Goal: Task Accomplishment & Management: Manage account settings

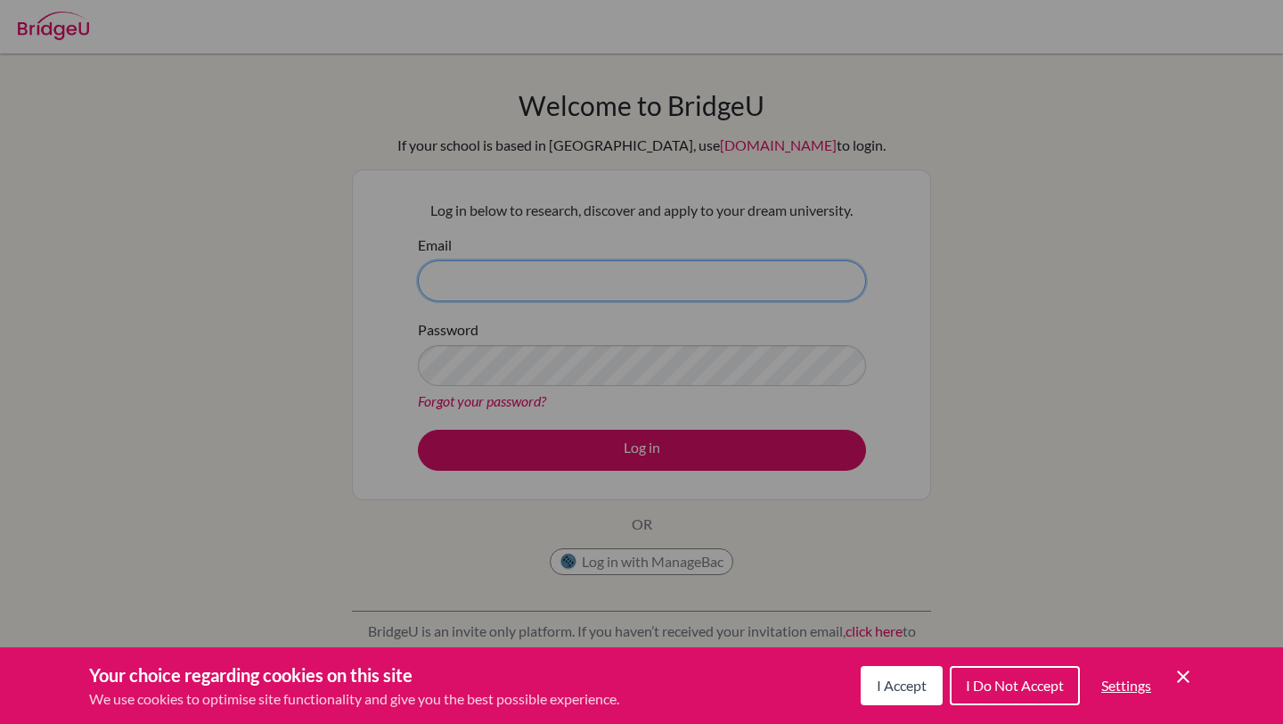
type input "[EMAIL_ADDRESS][DOMAIN_NAME]"
click at [613, 438] on div "Cookie Preferences" at bounding box center [641, 362] width 1283 height 724
click at [914, 685] on span "I Accept" at bounding box center [902, 684] width 50 height 17
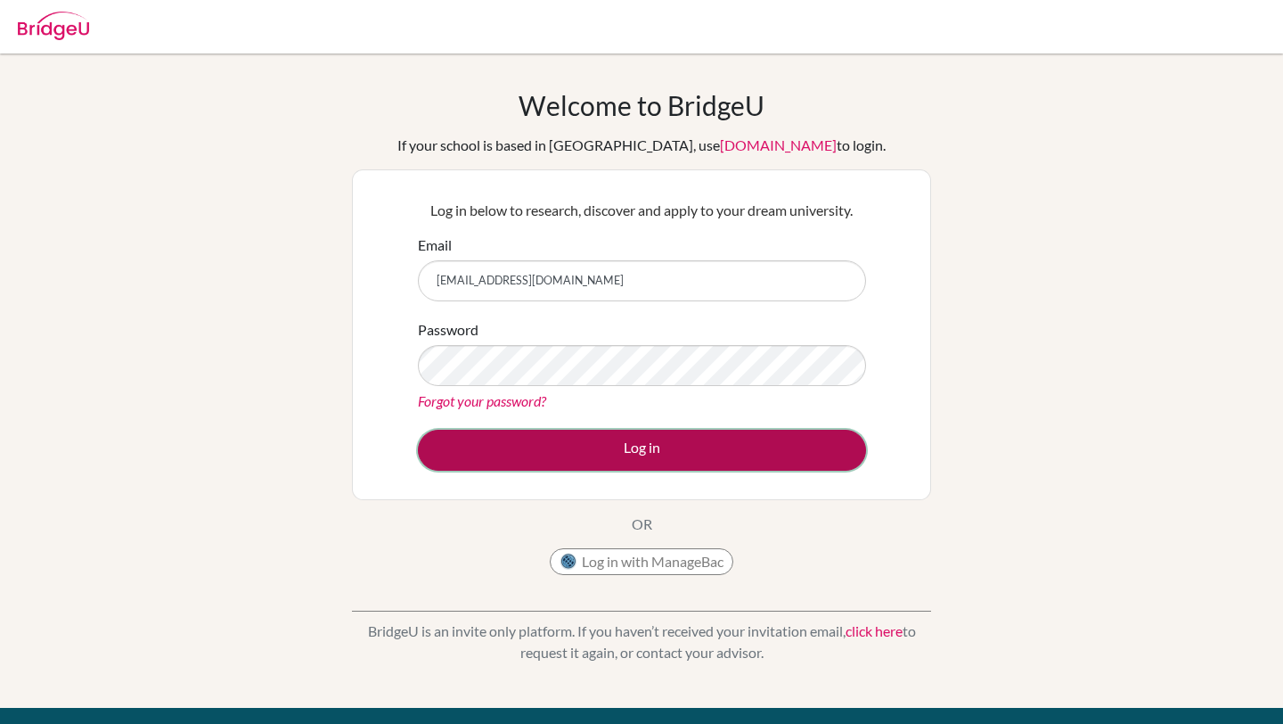
click at [672, 467] on button "Log in" at bounding box center [642, 450] width 448 height 41
click at [665, 447] on button "Log in" at bounding box center [642, 450] width 448 height 41
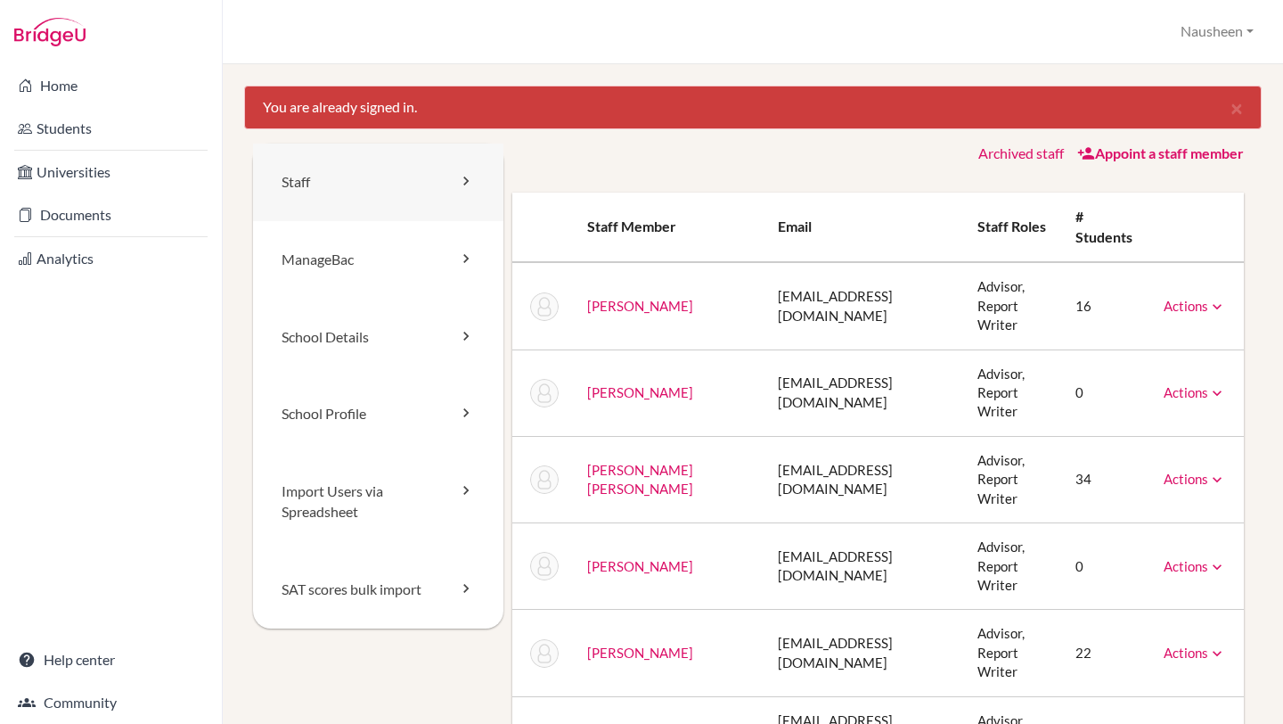
click at [448, 193] on link "Staff" at bounding box center [378, 182] width 250 height 78
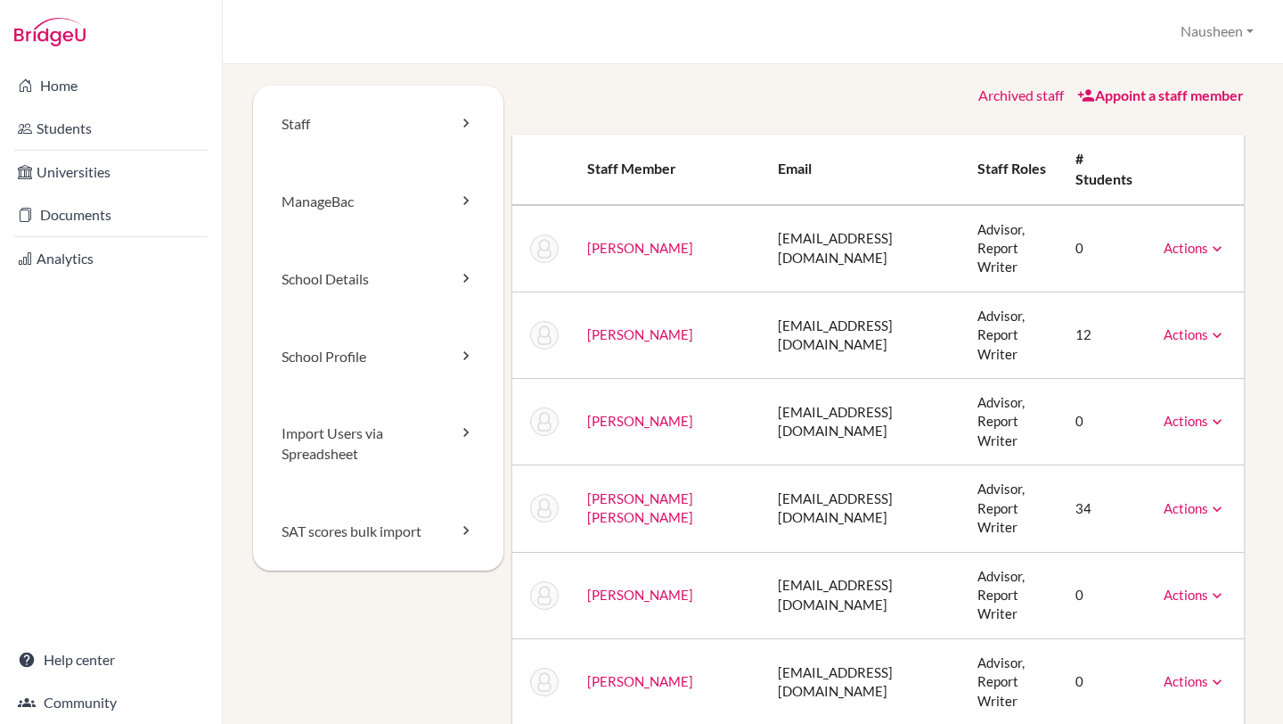
click at [1088, 110] on div "Archived staff Appoint a staff member Staff member Email Staff roles # students…" at bounding box center [879, 579] width 750 height 986
click at [1088, 91] on icon at bounding box center [1087, 95] width 18 height 18
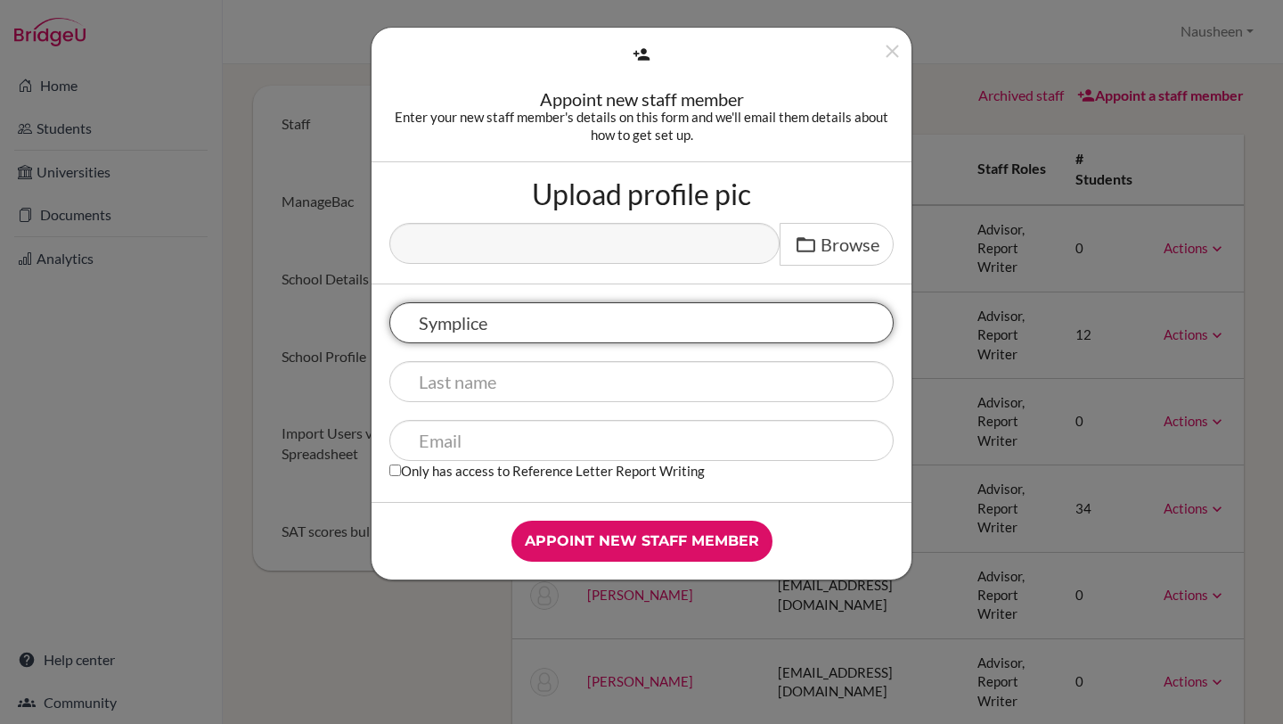
type input "Symplice"
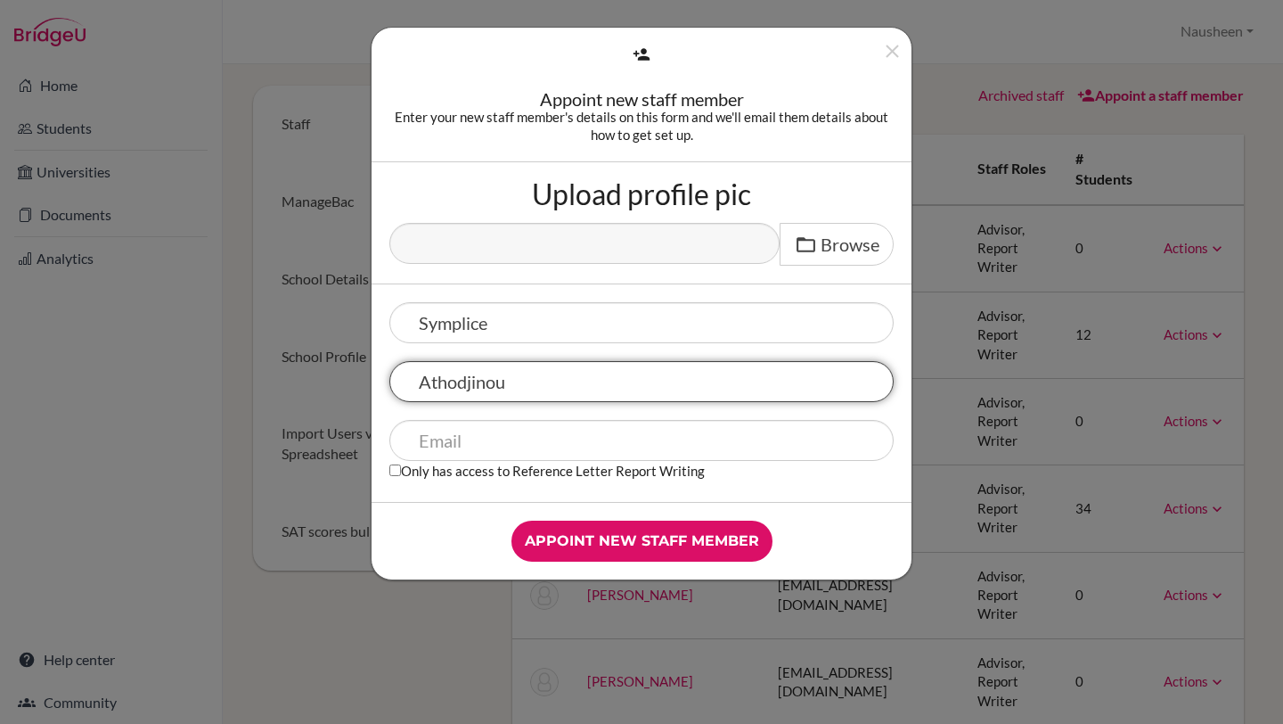
type input "Athodjinou"
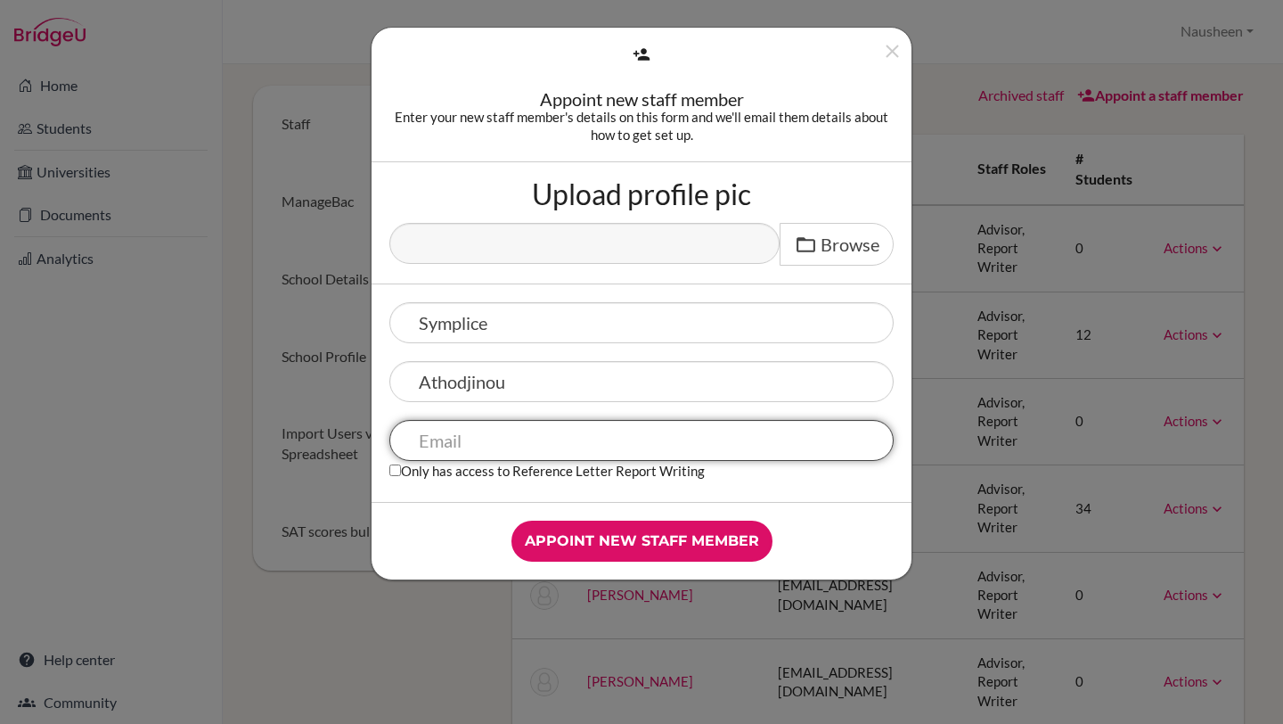
click at [656, 432] on input "text" at bounding box center [641, 440] width 504 height 41
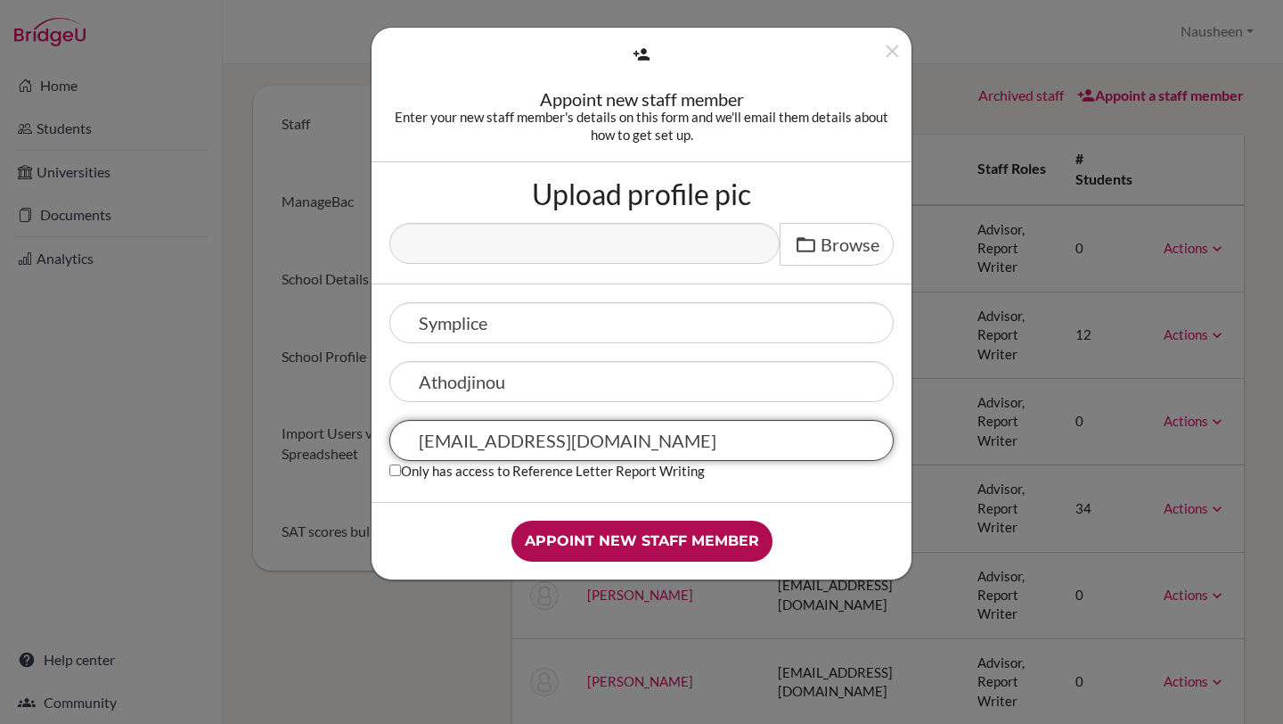
type input "[EMAIL_ADDRESS][DOMAIN_NAME]"
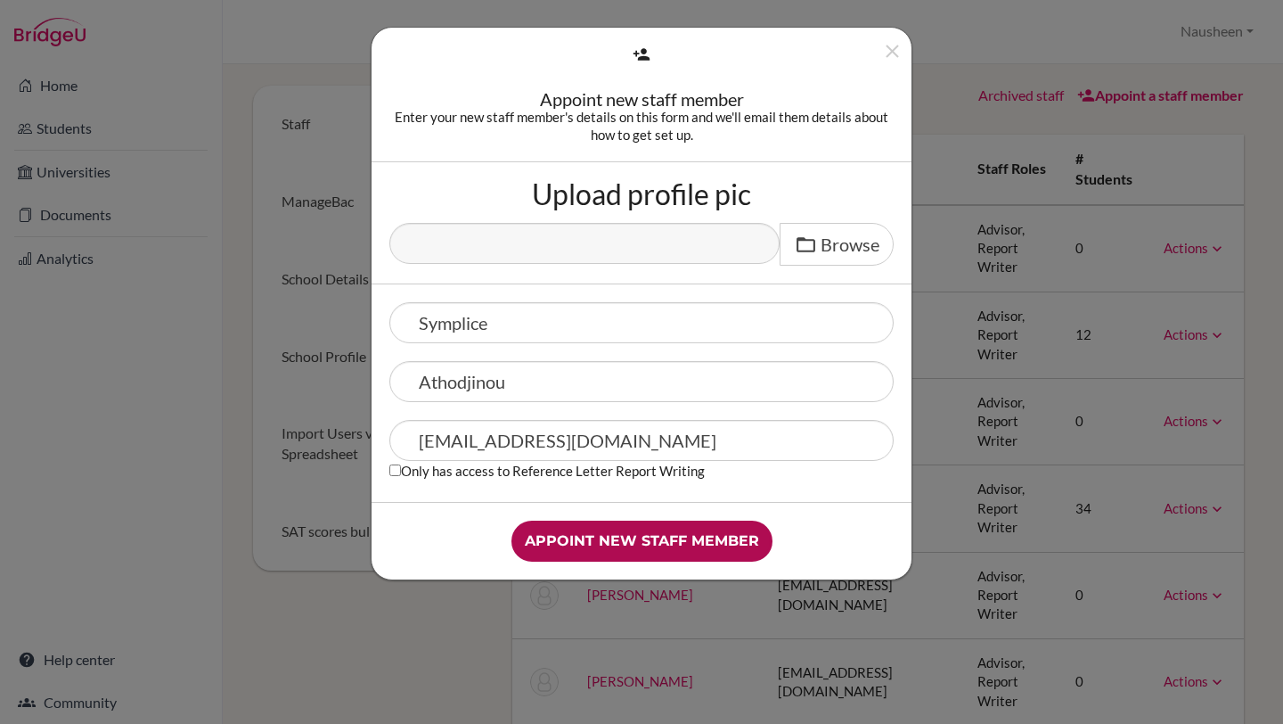
click at [660, 540] on input "Appoint new staff member" at bounding box center [642, 540] width 261 height 41
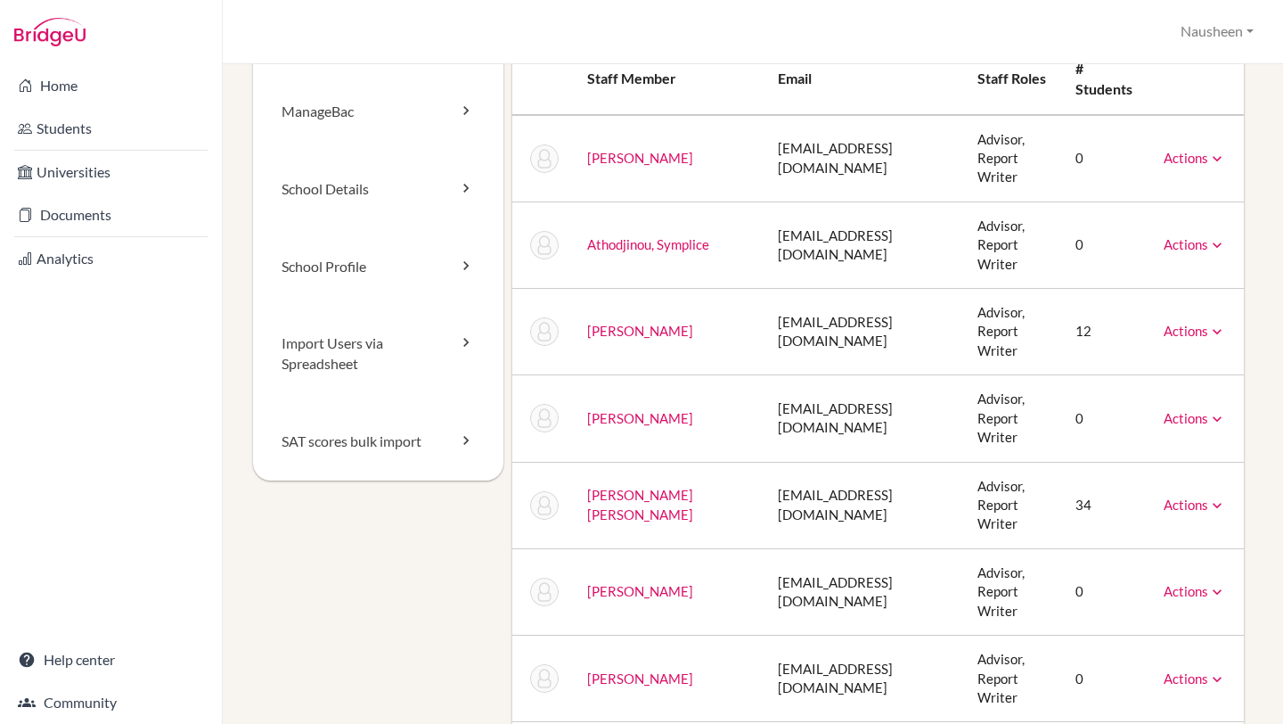
scroll to position [135, 0]
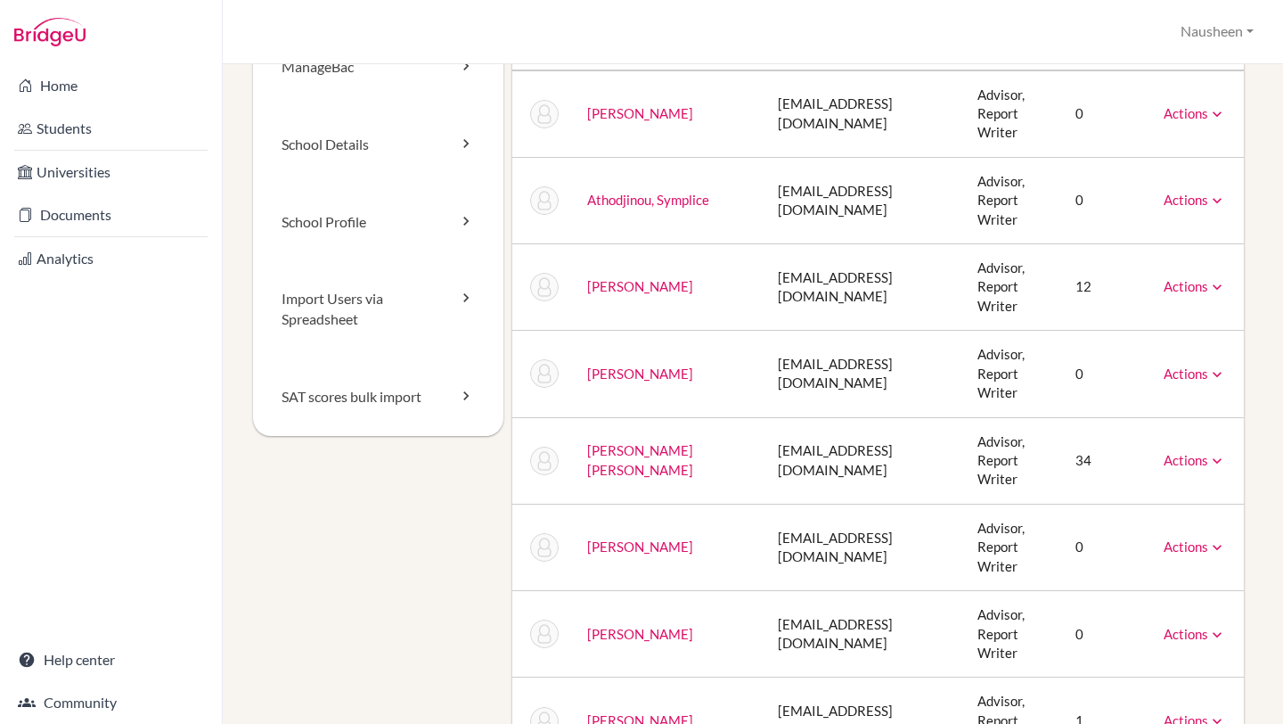
click at [1210, 192] on icon at bounding box center [1218, 201] width 18 height 18
click at [983, 162] on td "Advisor, Report Writer" at bounding box center [1012, 200] width 98 height 86
click at [1200, 192] on link "Actions" at bounding box center [1195, 200] width 62 height 16
click at [690, 192] on link "Athodjinou, Symplice" at bounding box center [648, 200] width 122 height 16
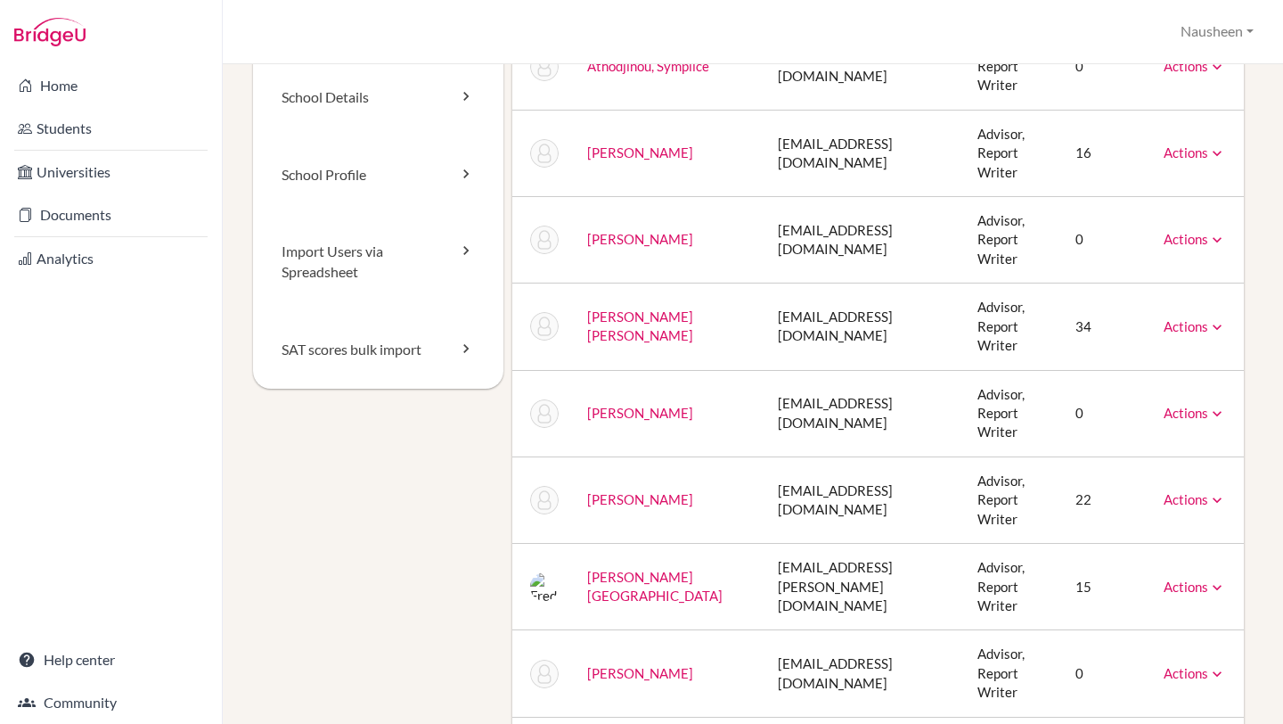
scroll to position [186, 0]
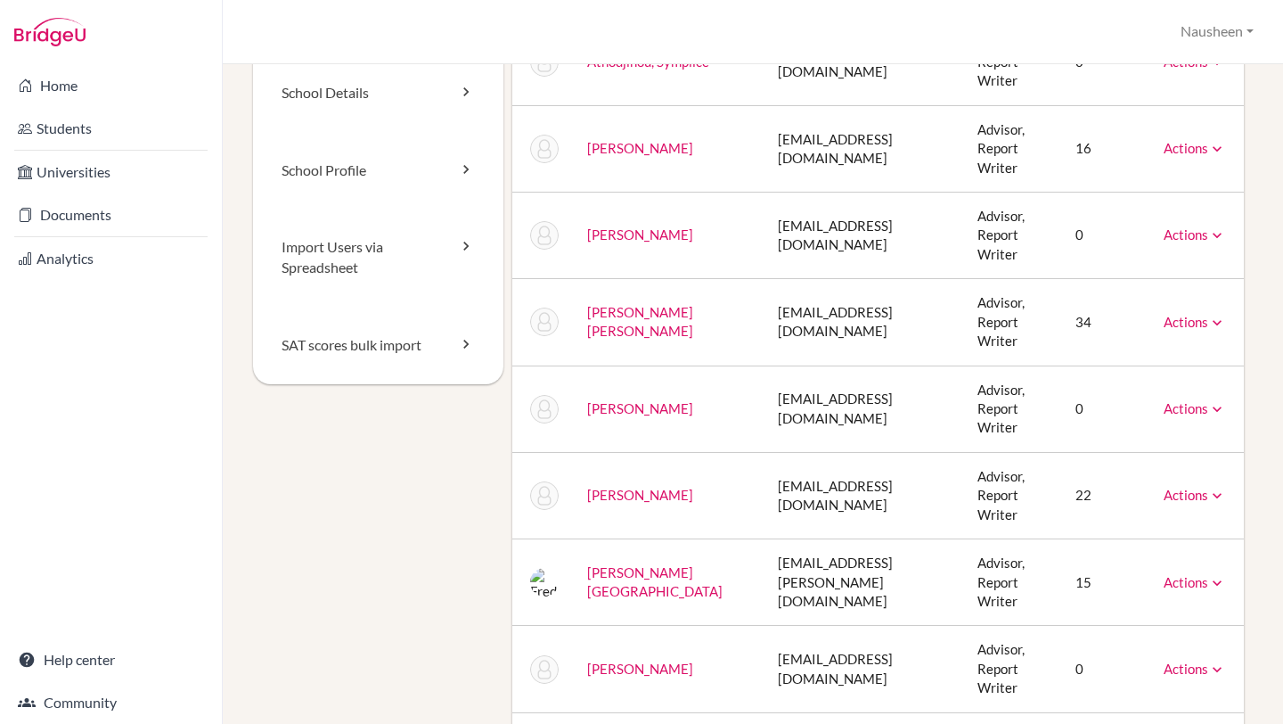
click at [1196, 487] on link "Actions" at bounding box center [1195, 495] width 62 height 16
click at [1166, 563] on link "Archive" at bounding box center [1150, 576] width 152 height 26
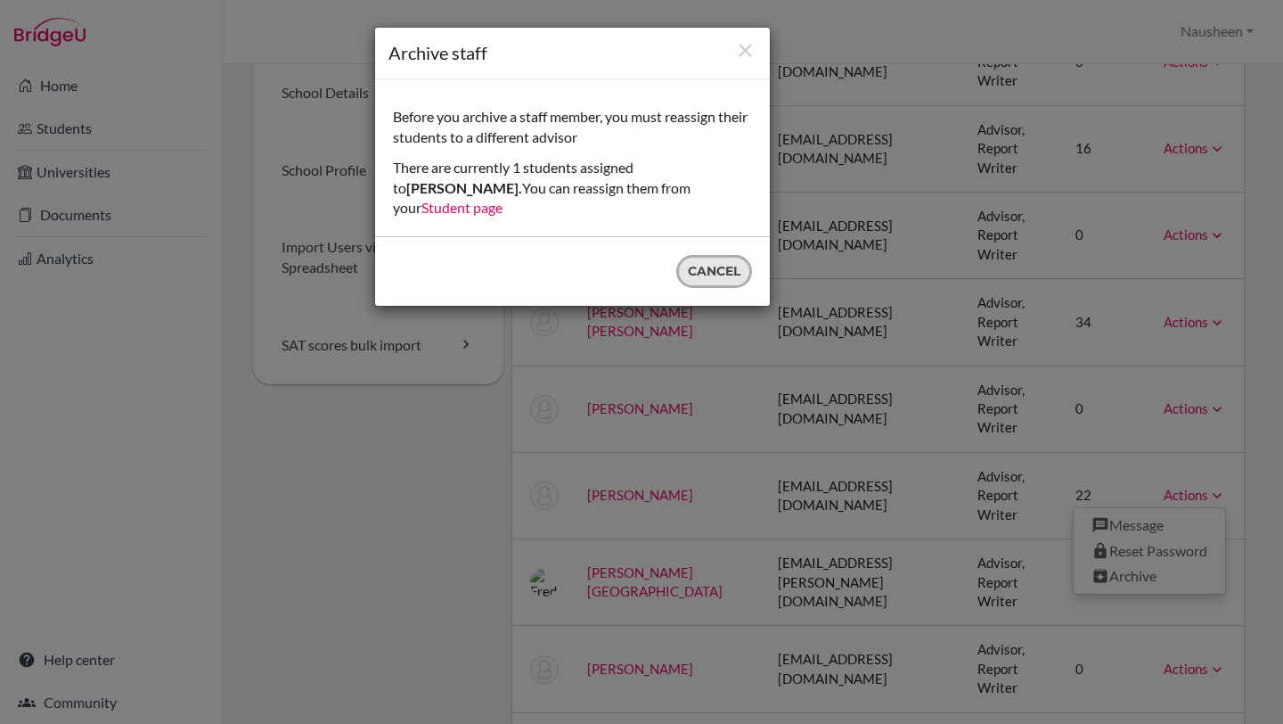
click at [718, 264] on button "Cancel" at bounding box center [714, 271] width 76 height 33
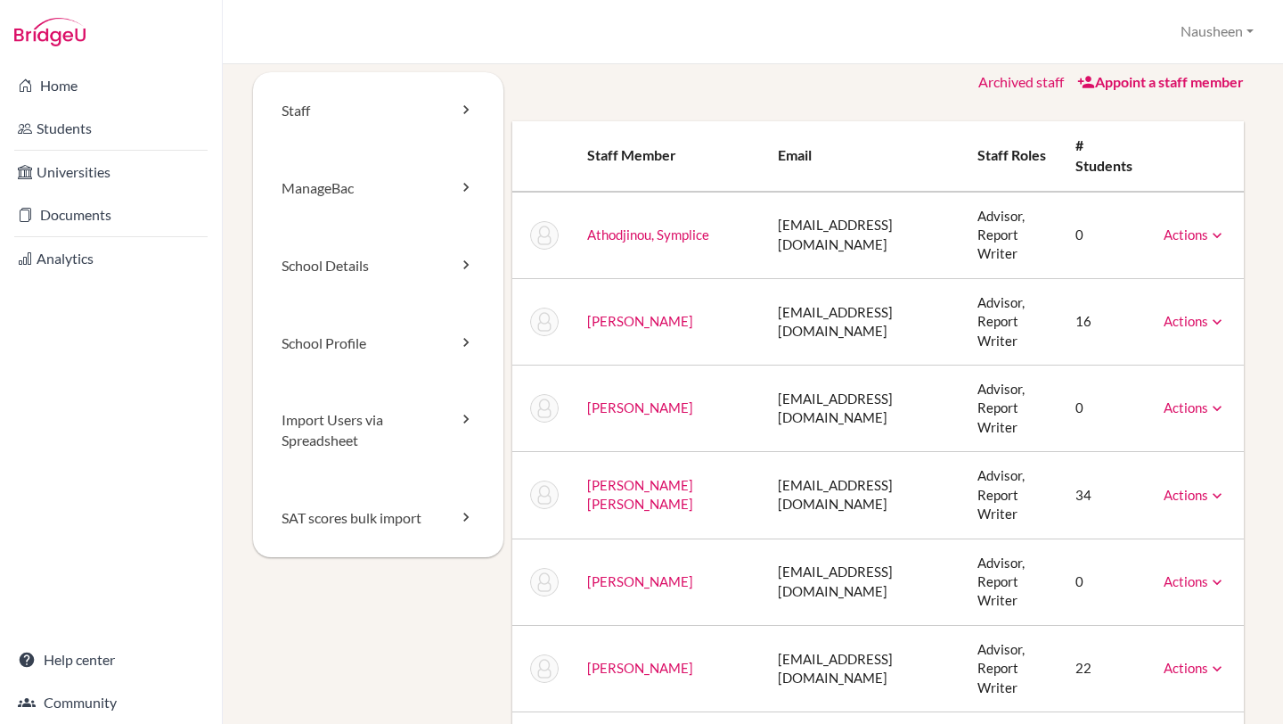
scroll to position [0, 0]
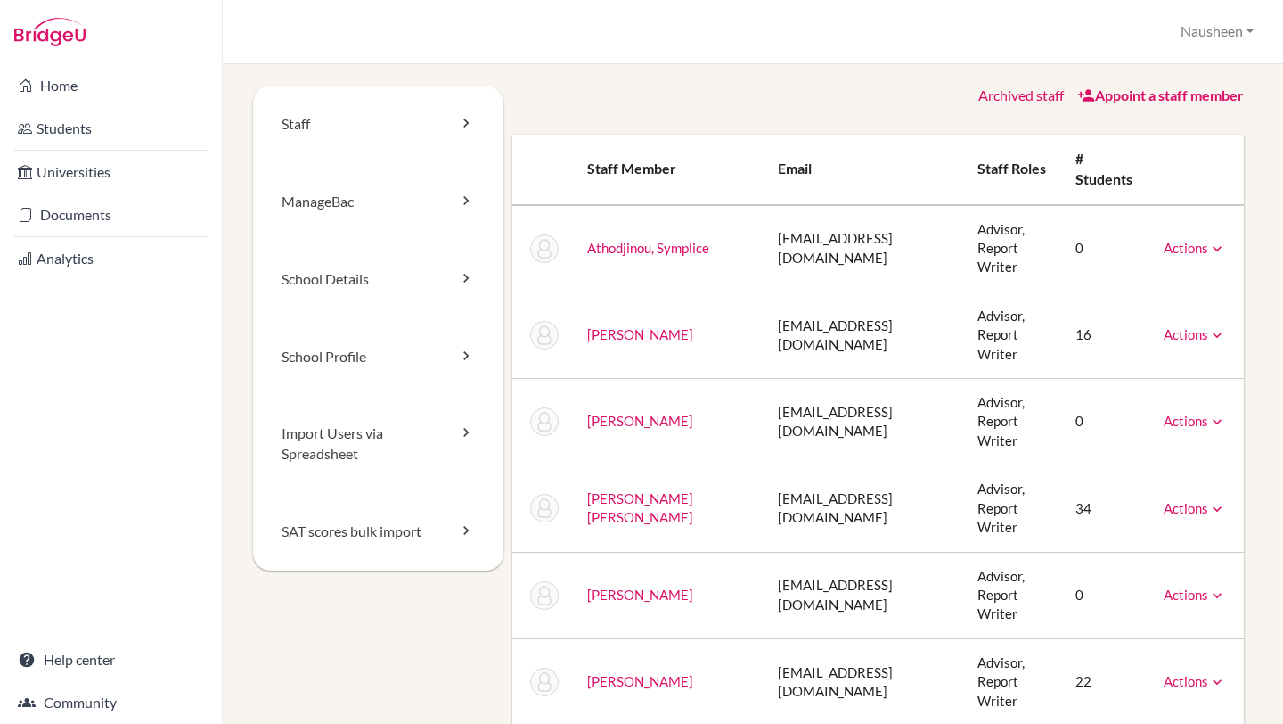
click at [1201, 326] on link "Actions" at bounding box center [1195, 334] width 62 height 16
click at [1183, 403] on link "Archive" at bounding box center [1150, 416] width 152 height 26
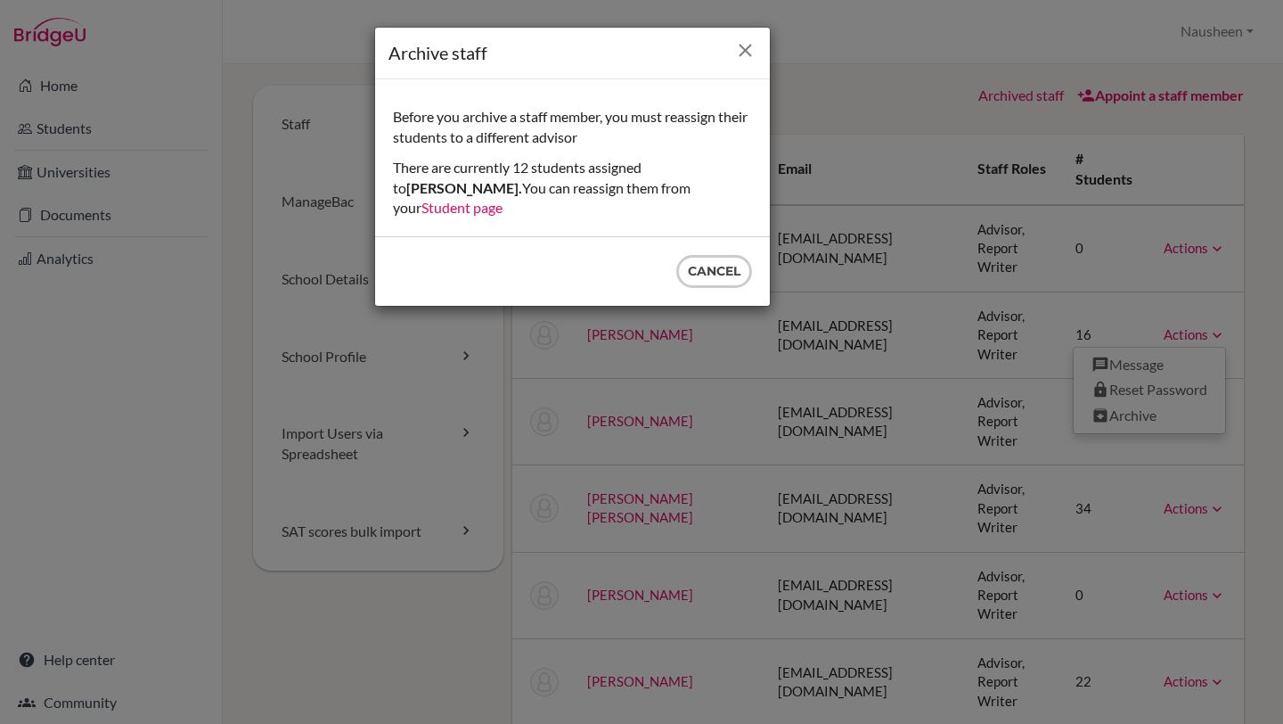
click at [749, 49] on icon "Close" at bounding box center [745, 50] width 22 height 22
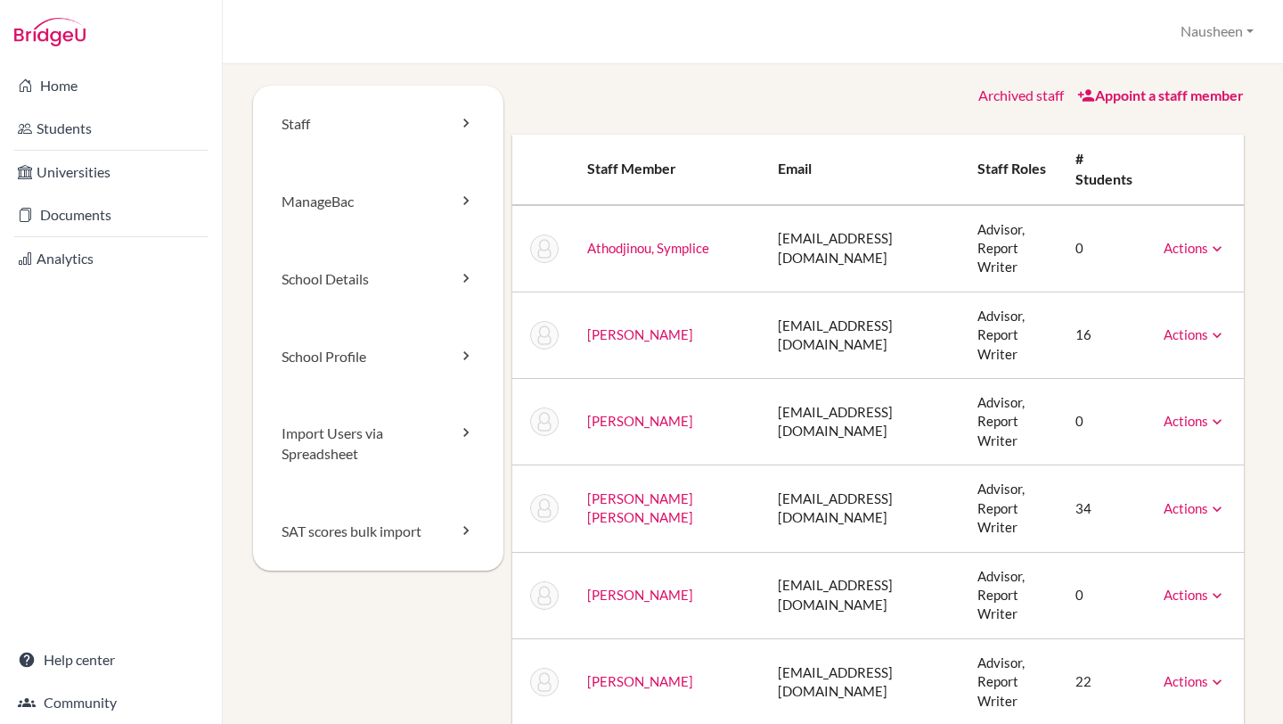
click at [661, 326] on link "[PERSON_NAME]" at bounding box center [640, 334] width 106 height 16
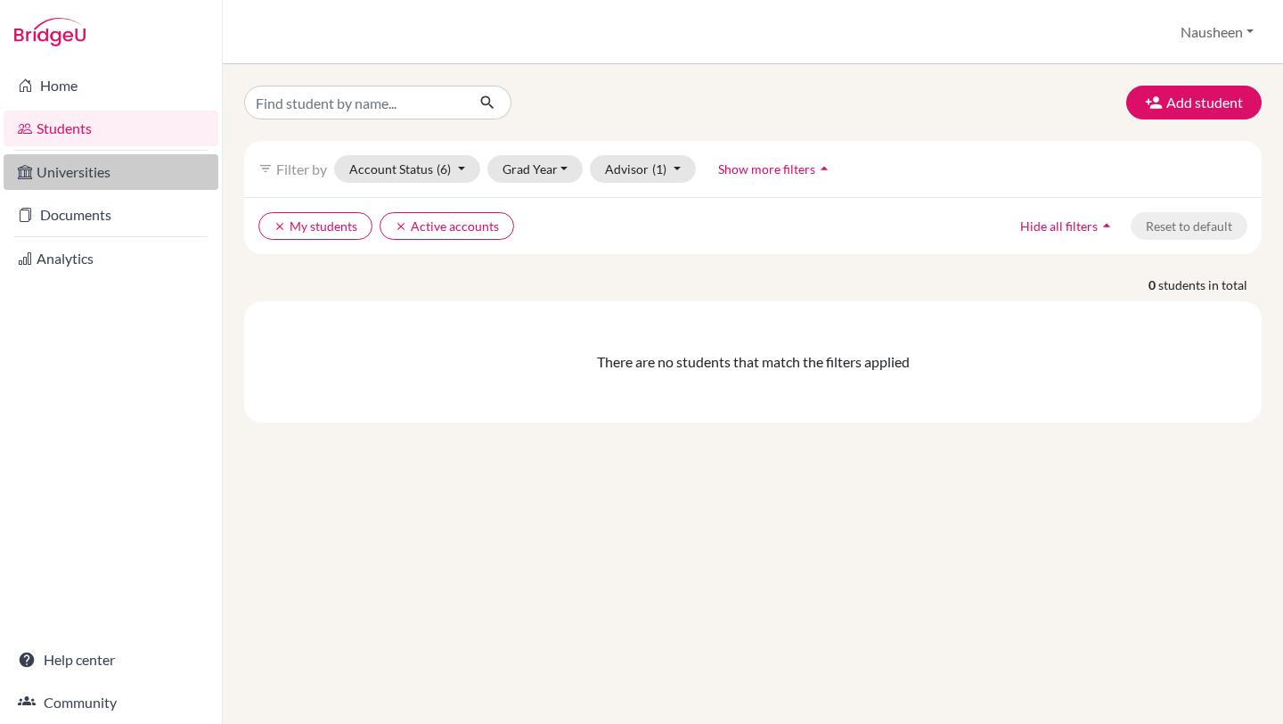
click at [167, 189] on link "Universities" at bounding box center [111, 172] width 215 height 36
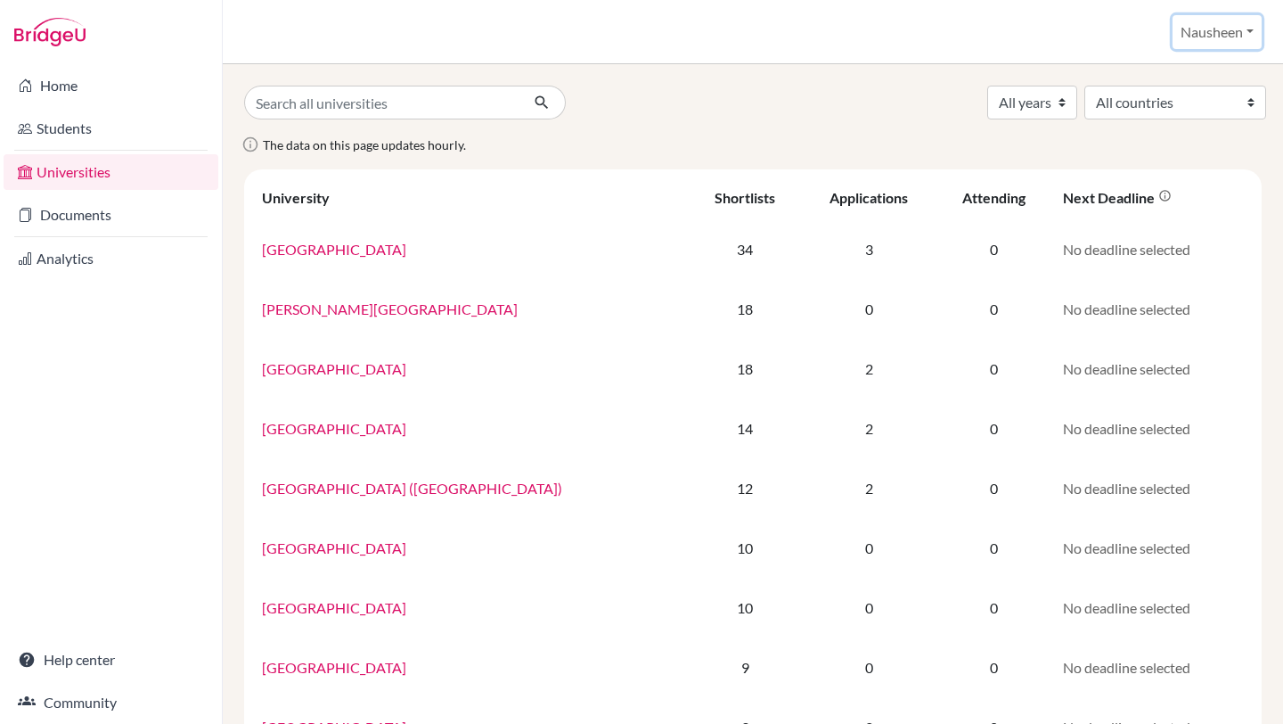
click at [1205, 32] on button "Nausheen" at bounding box center [1217, 32] width 89 height 34
click at [1211, 94] on link "School Settings" at bounding box center [1195, 101] width 141 height 29
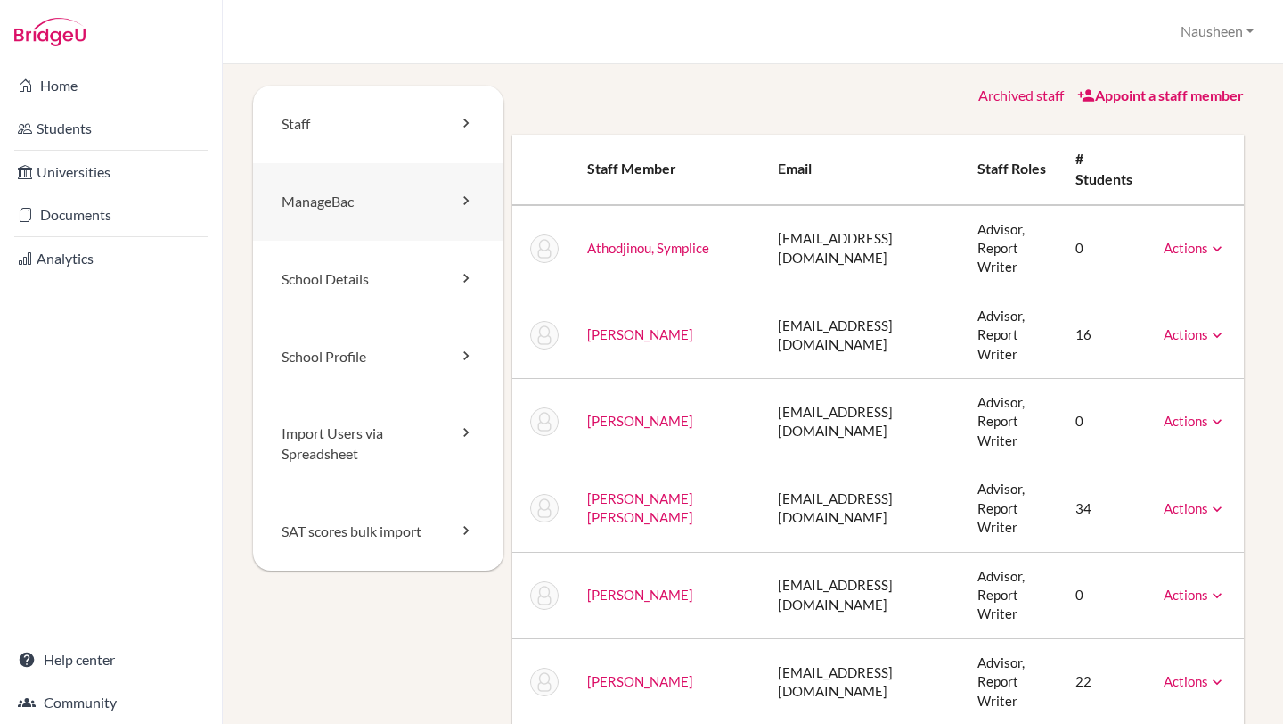
click at [430, 209] on link "ManageBac" at bounding box center [378, 202] width 250 height 78
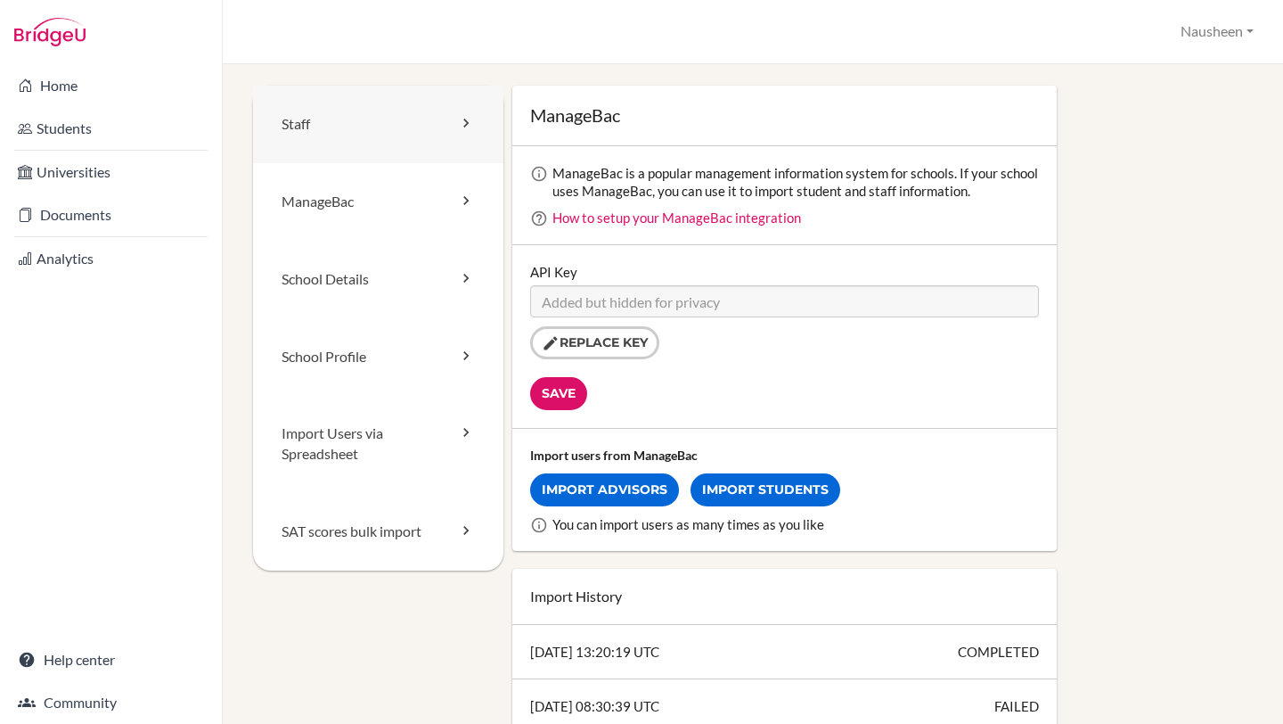
click at [361, 127] on link "Staff" at bounding box center [378, 125] width 250 height 78
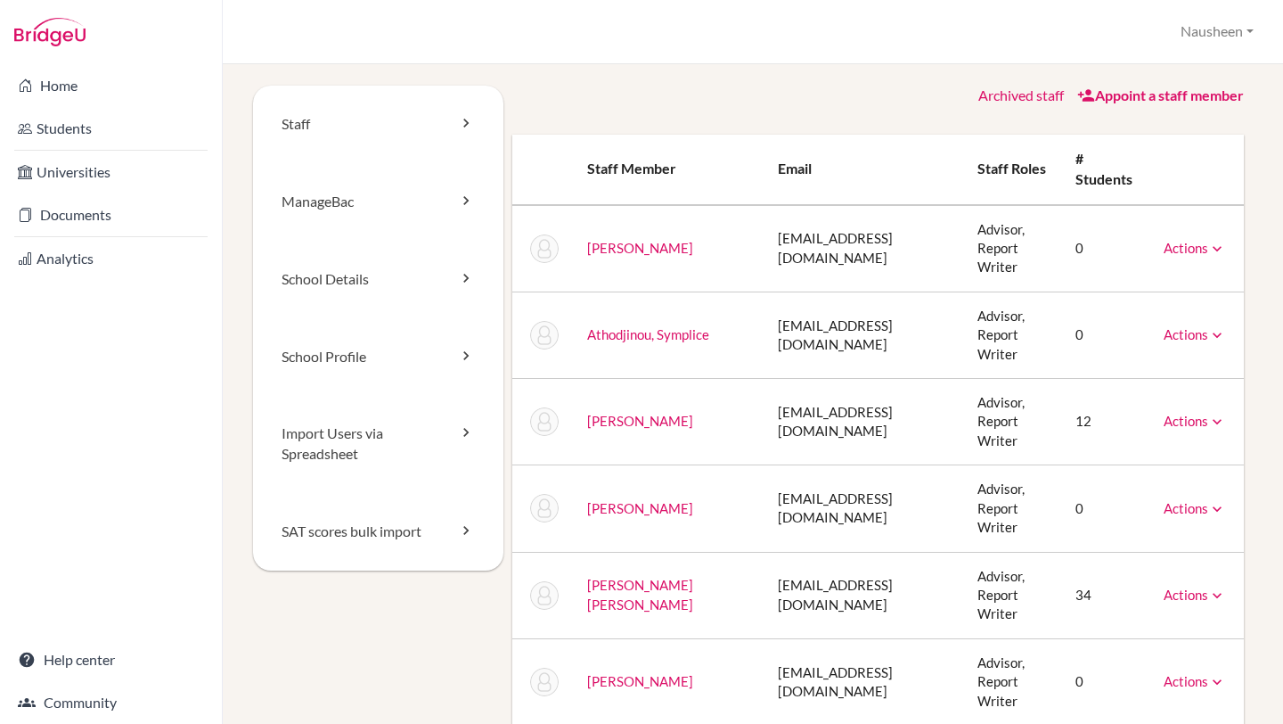
click at [1205, 240] on link "Actions" at bounding box center [1195, 248] width 62 height 16
click at [1274, 373] on div "Staff ManageBac School Details School Profile Import Users via Spreadsheet SAT …" at bounding box center [753, 394] width 1061 height 660
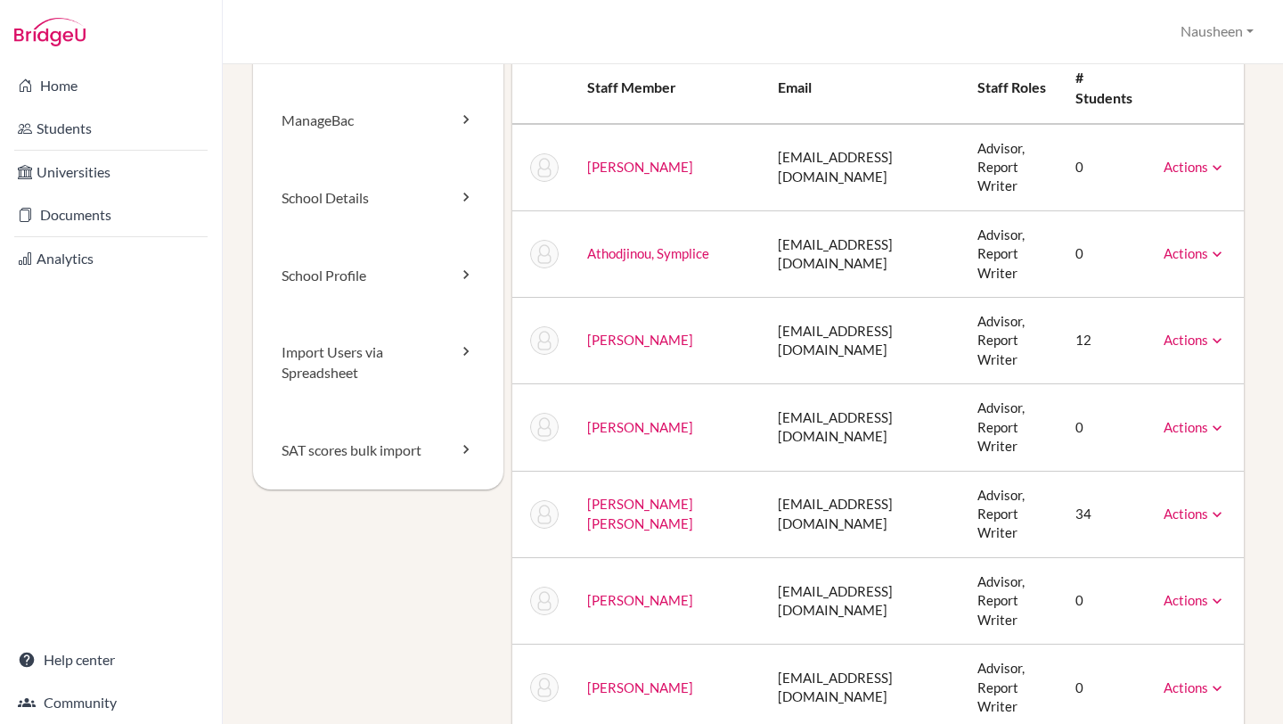
scroll to position [86, 0]
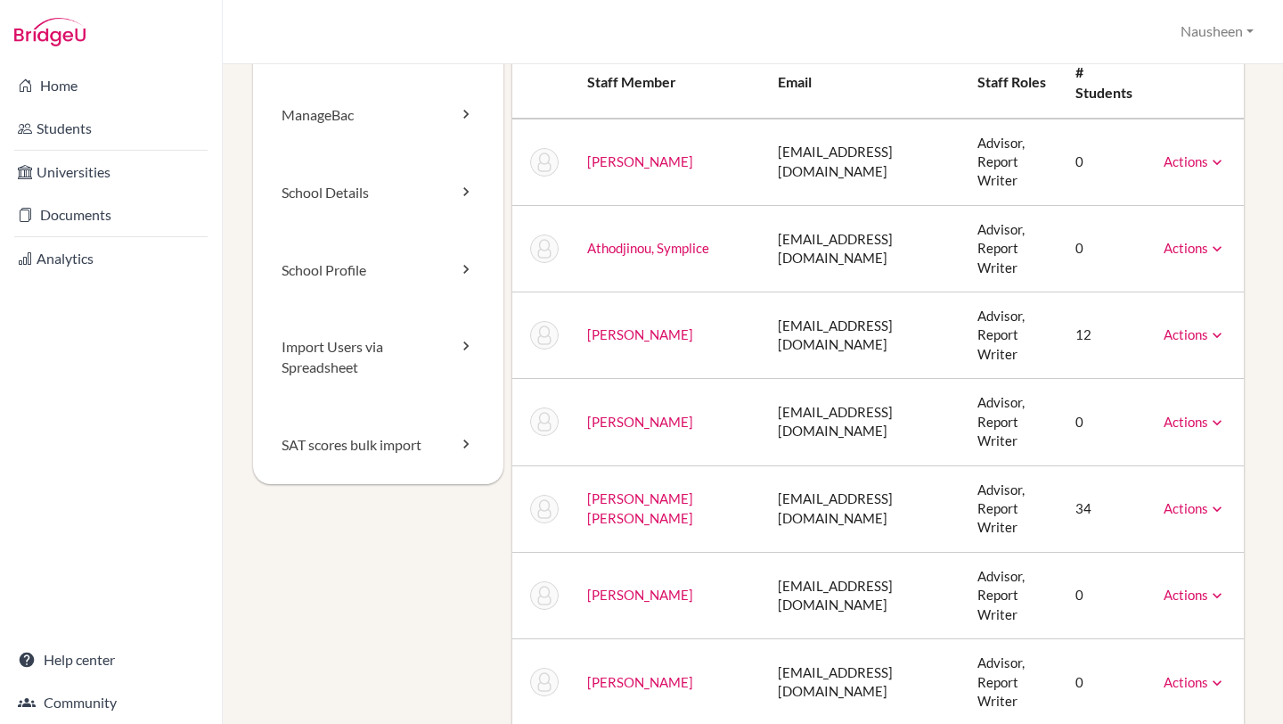
click at [1080, 292] on td "12" at bounding box center [1105, 335] width 88 height 86
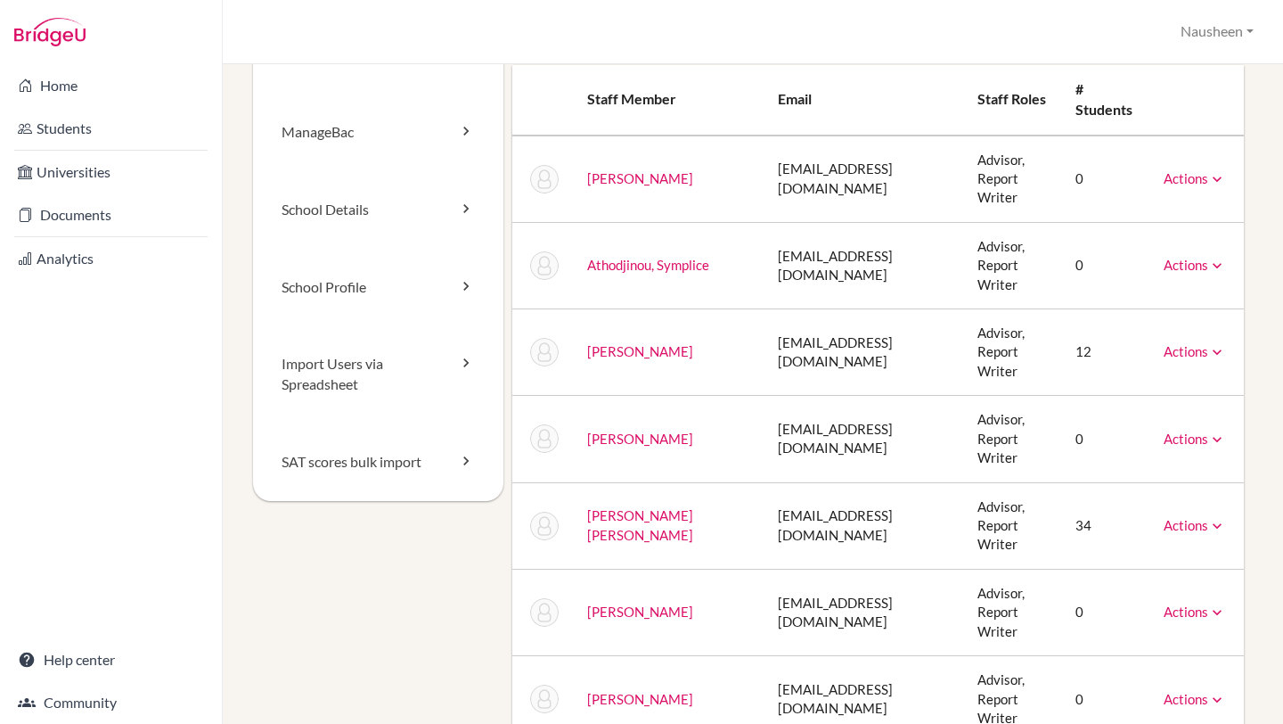
scroll to position [68, 0]
click at [1200, 107] on th at bounding box center [1197, 102] width 94 height 70
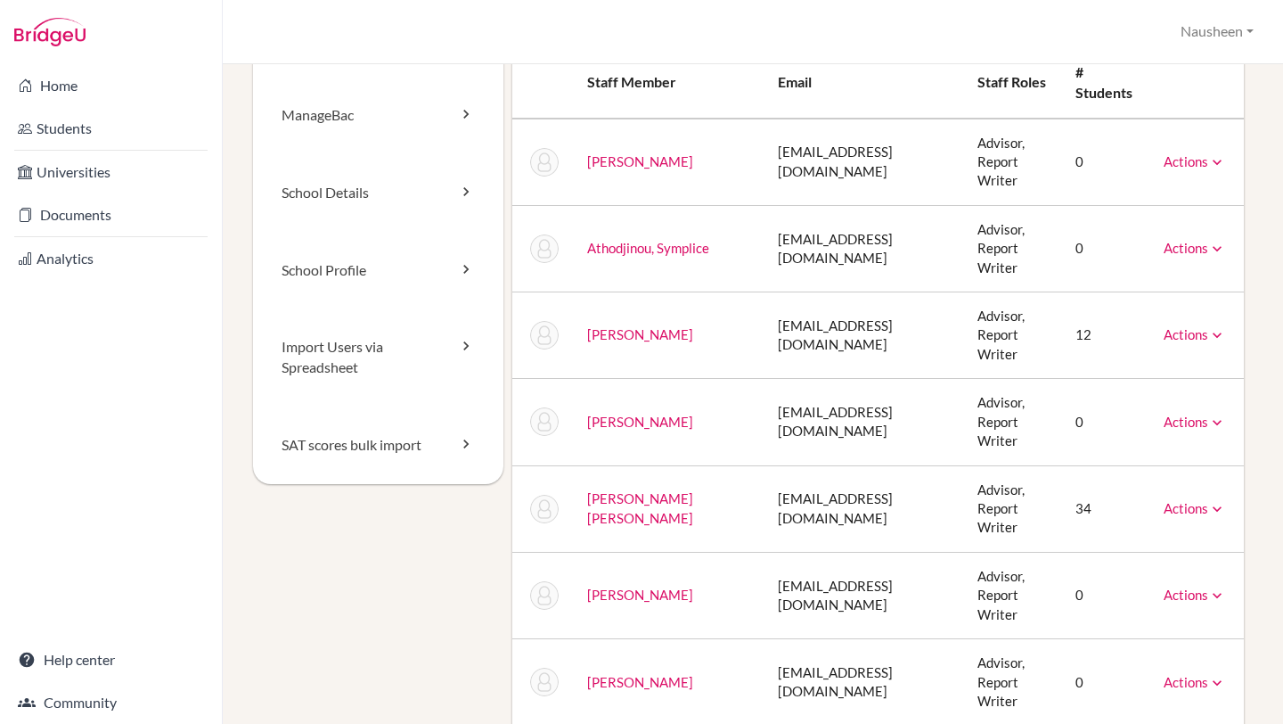
scroll to position [91, 0]
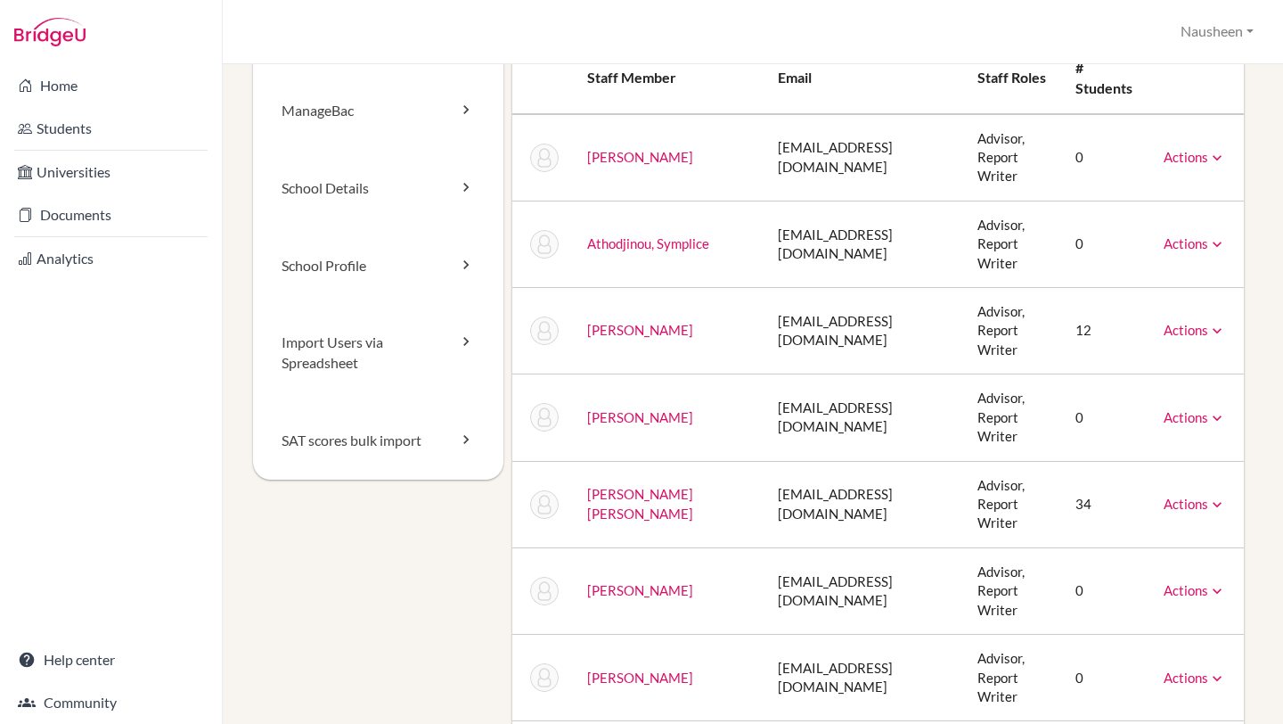
click at [1196, 150] on link "Actions" at bounding box center [1195, 157] width 62 height 16
click at [73, 84] on link "Home" at bounding box center [111, 86] width 215 height 36
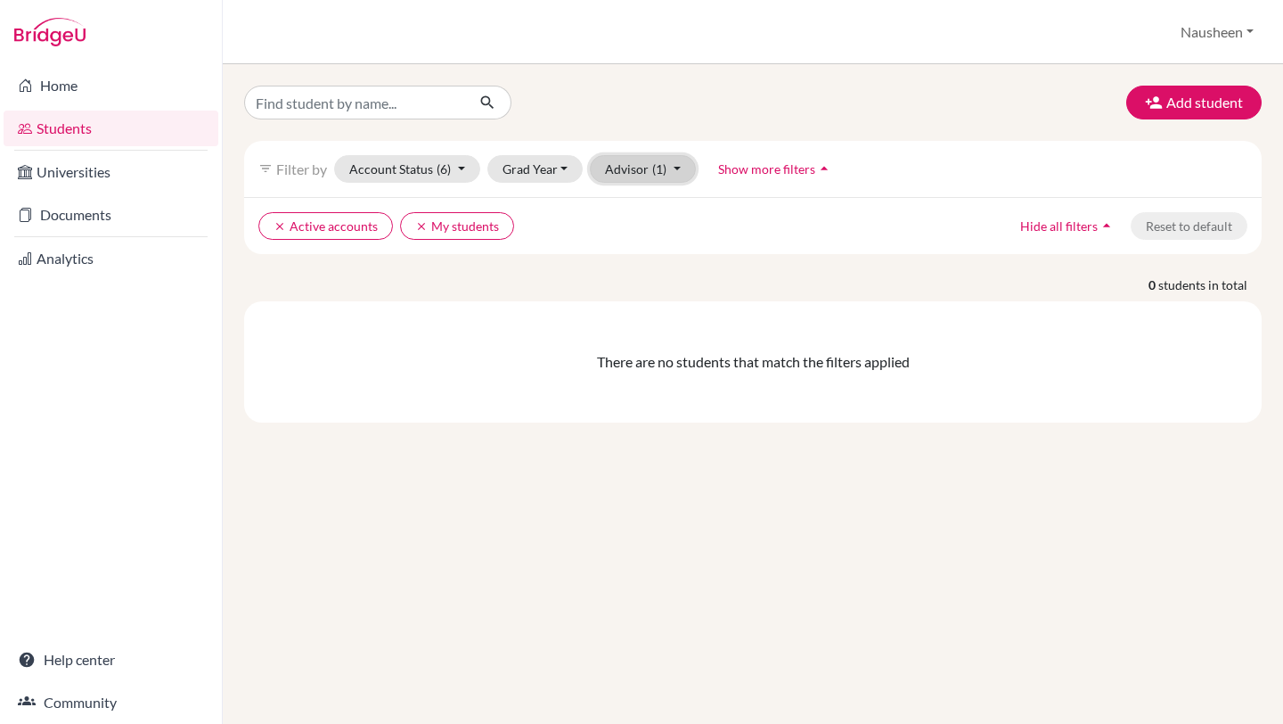
click at [664, 176] on span "(1)" at bounding box center [659, 168] width 14 height 15
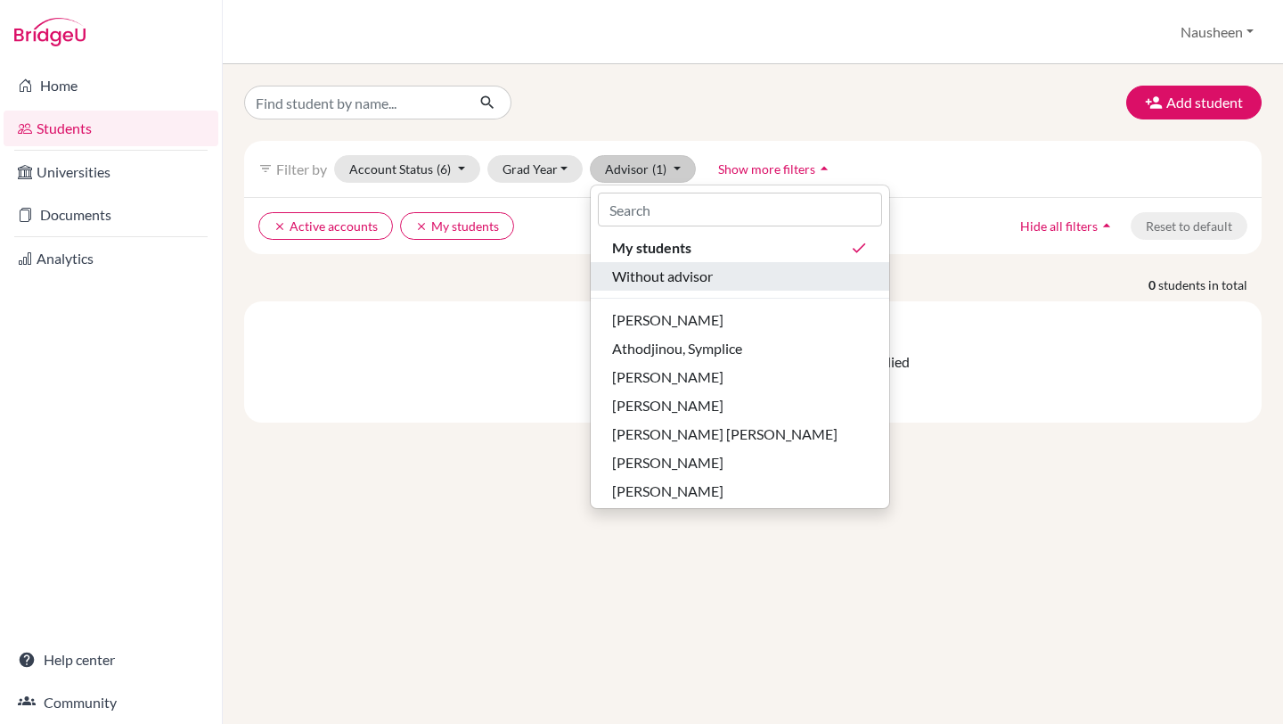
click at [678, 275] on span "Without advisor" at bounding box center [662, 276] width 101 height 21
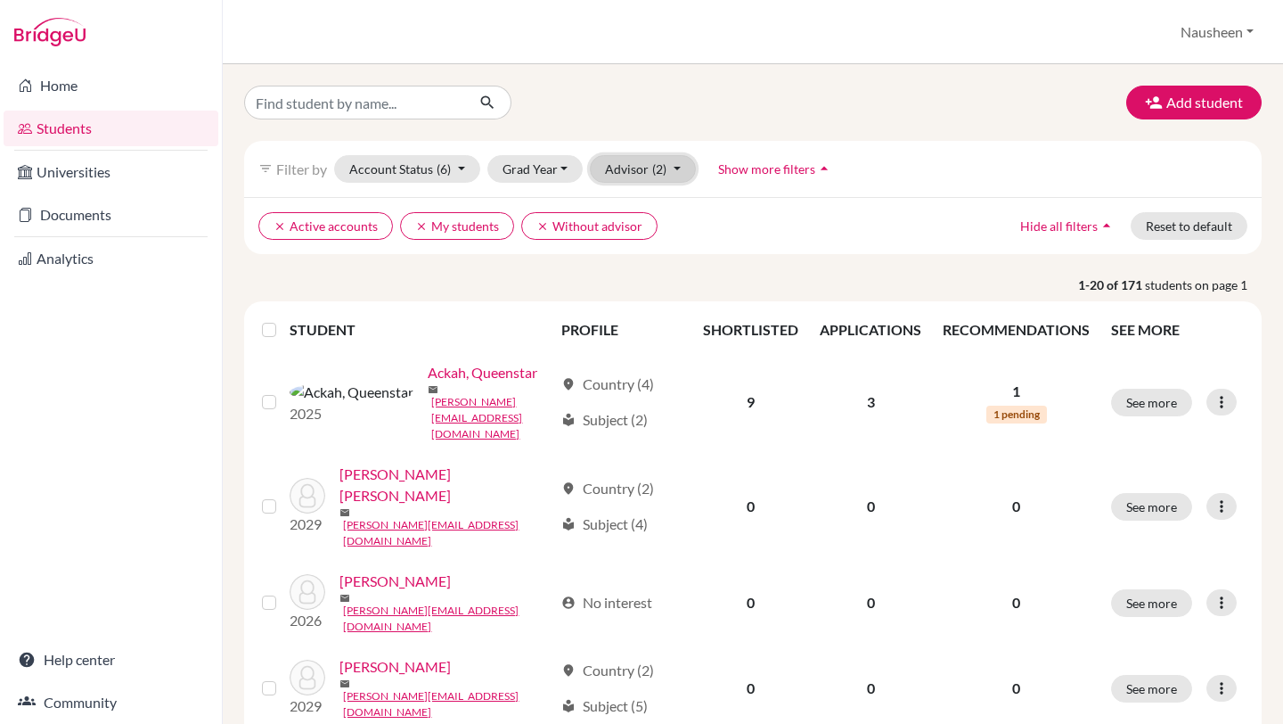
click at [660, 169] on span "(2)" at bounding box center [659, 168] width 14 height 15
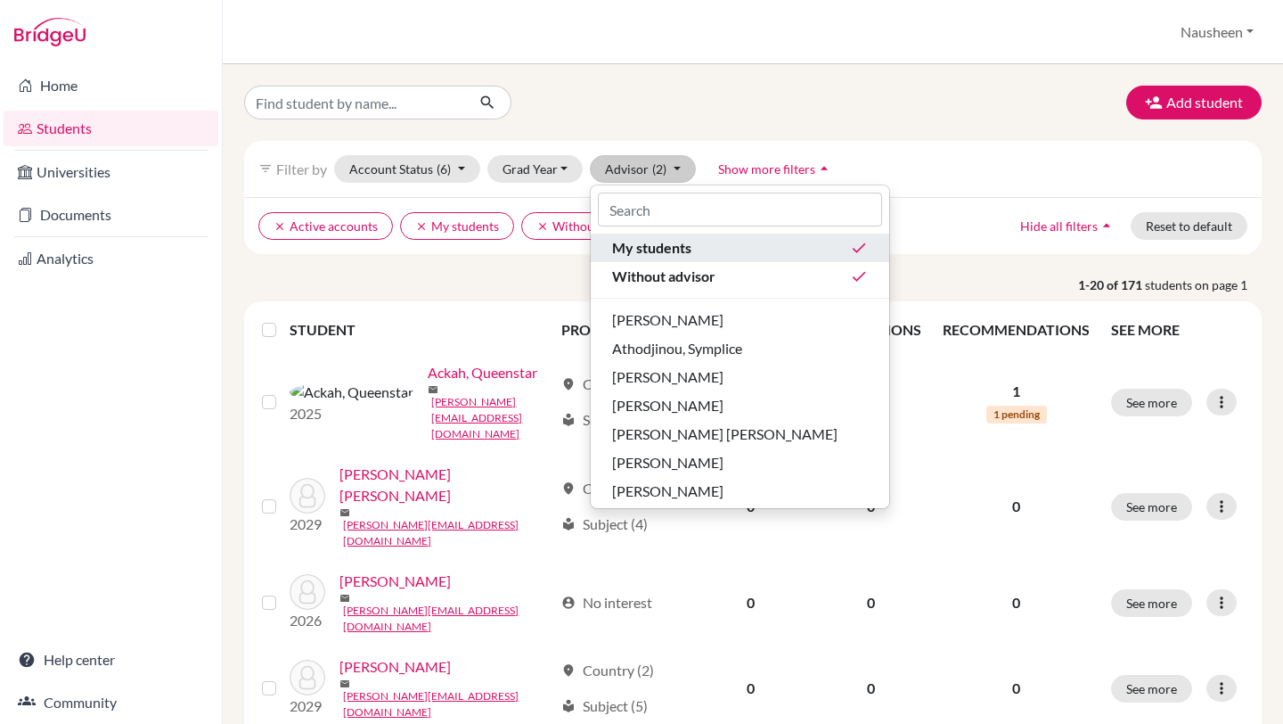
click at [807, 246] on div "My students done" at bounding box center [740, 247] width 256 height 21
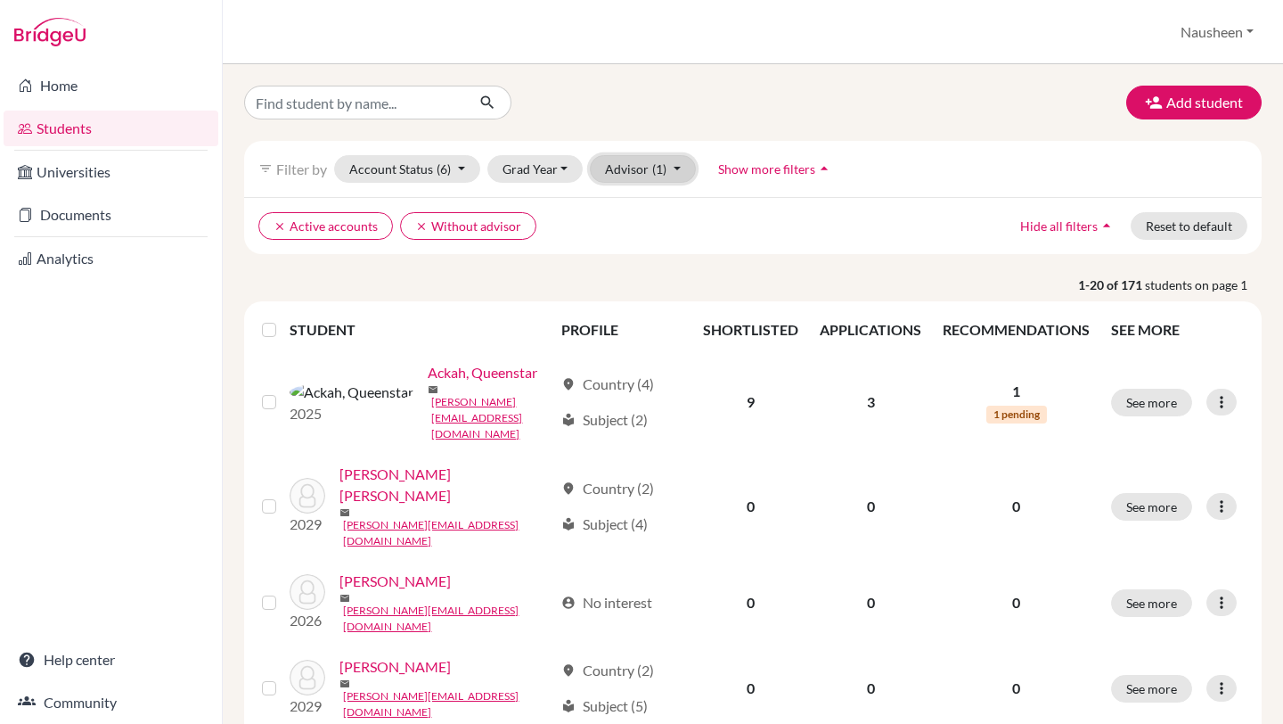
click at [641, 173] on button "Advisor (1)" at bounding box center [643, 169] width 106 height 28
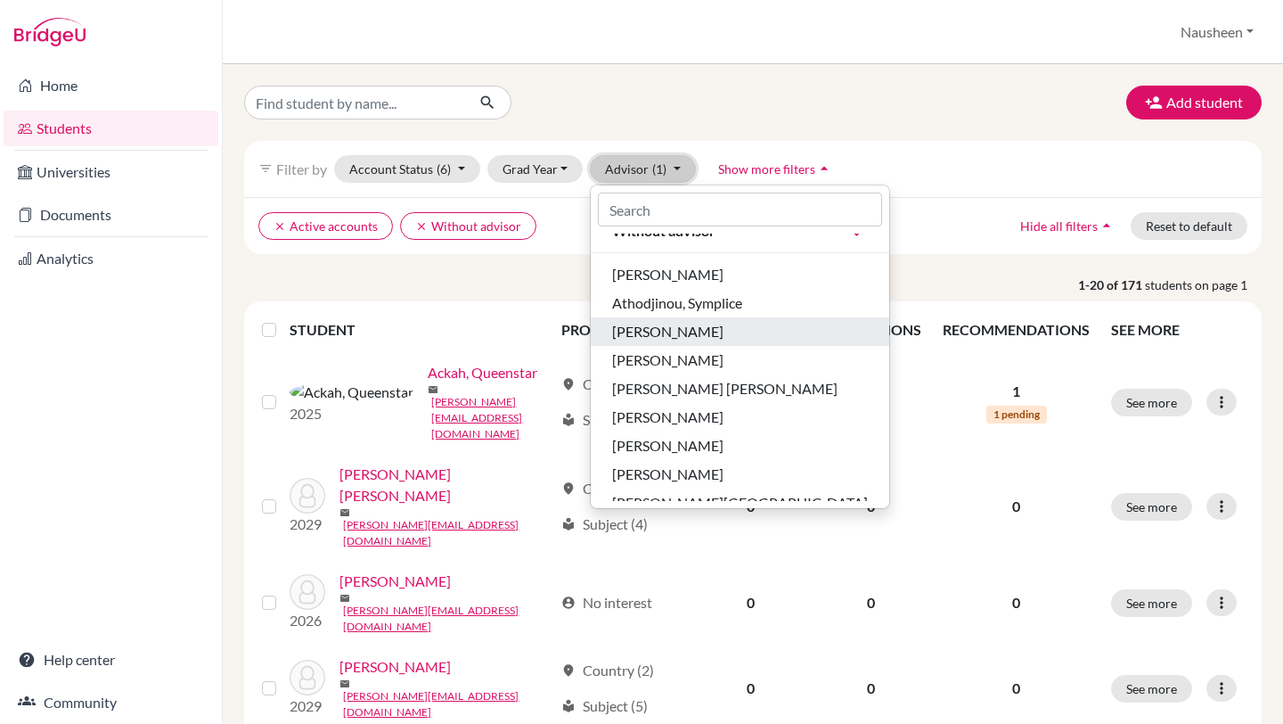
scroll to position [49, 0]
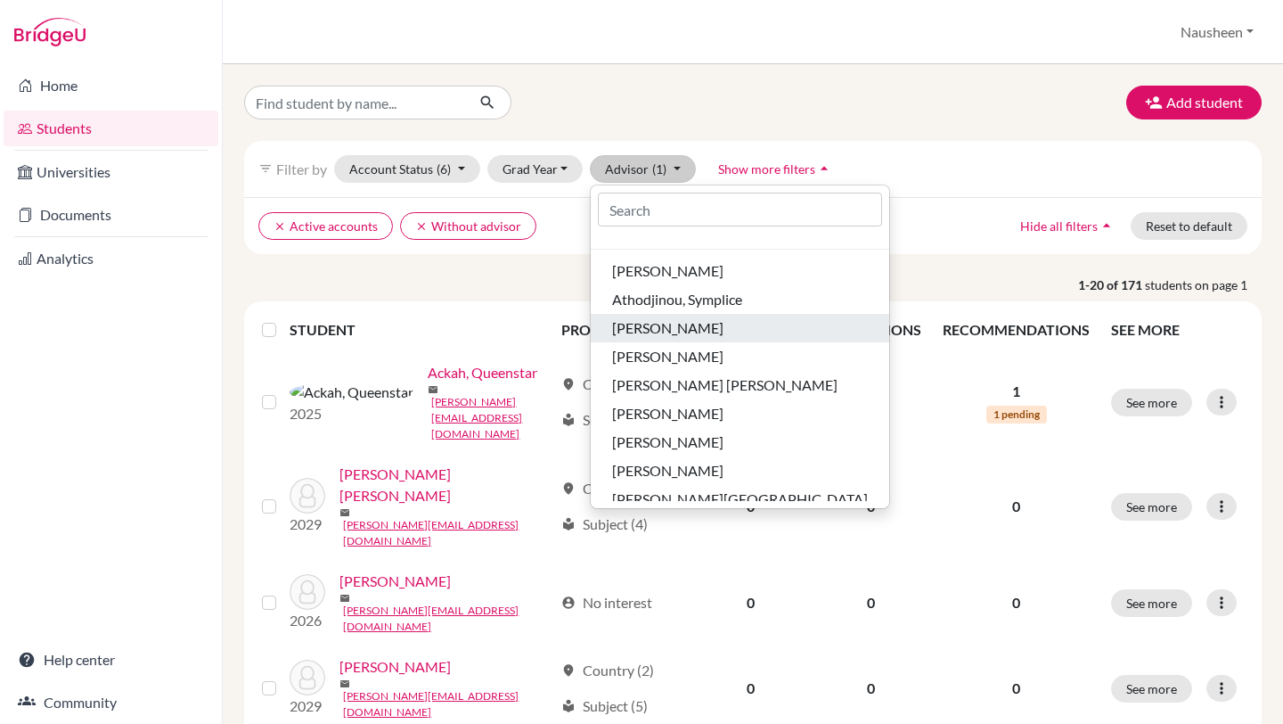
click at [746, 332] on div "[PERSON_NAME]" at bounding box center [740, 327] width 256 height 21
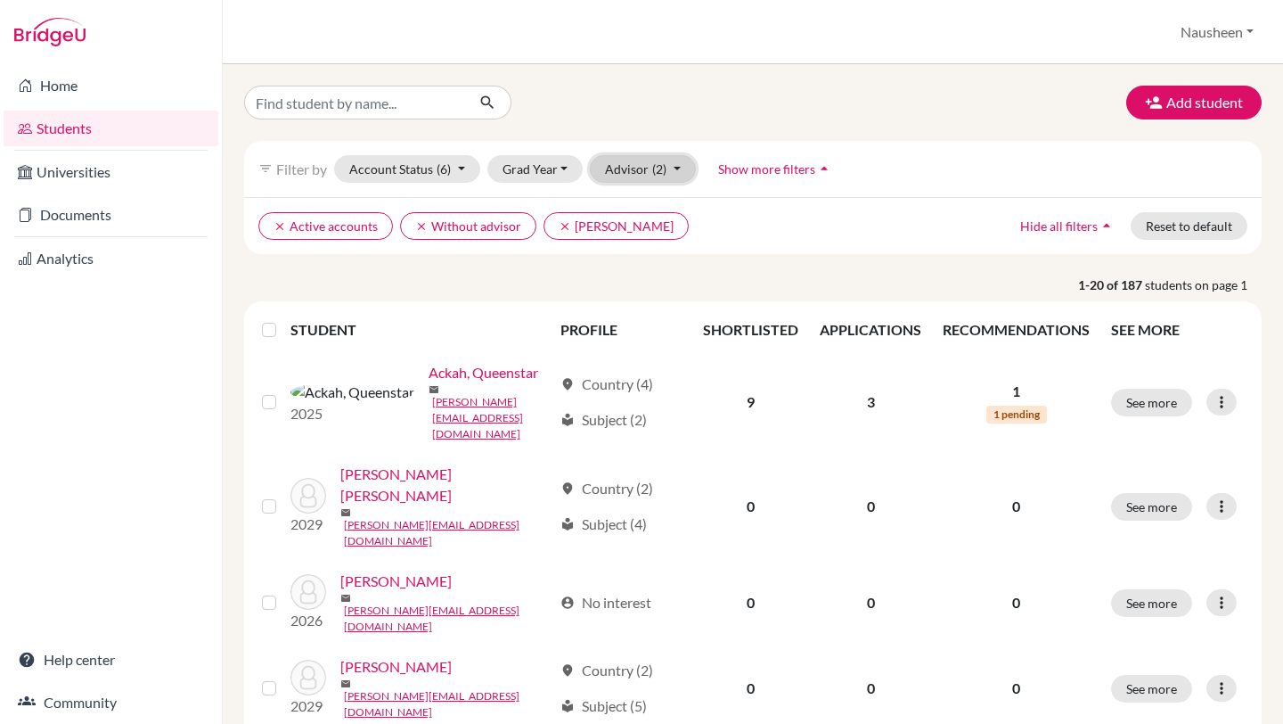
click at [660, 171] on span "(2)" at bounding box center [659, 168] width 14 height 15
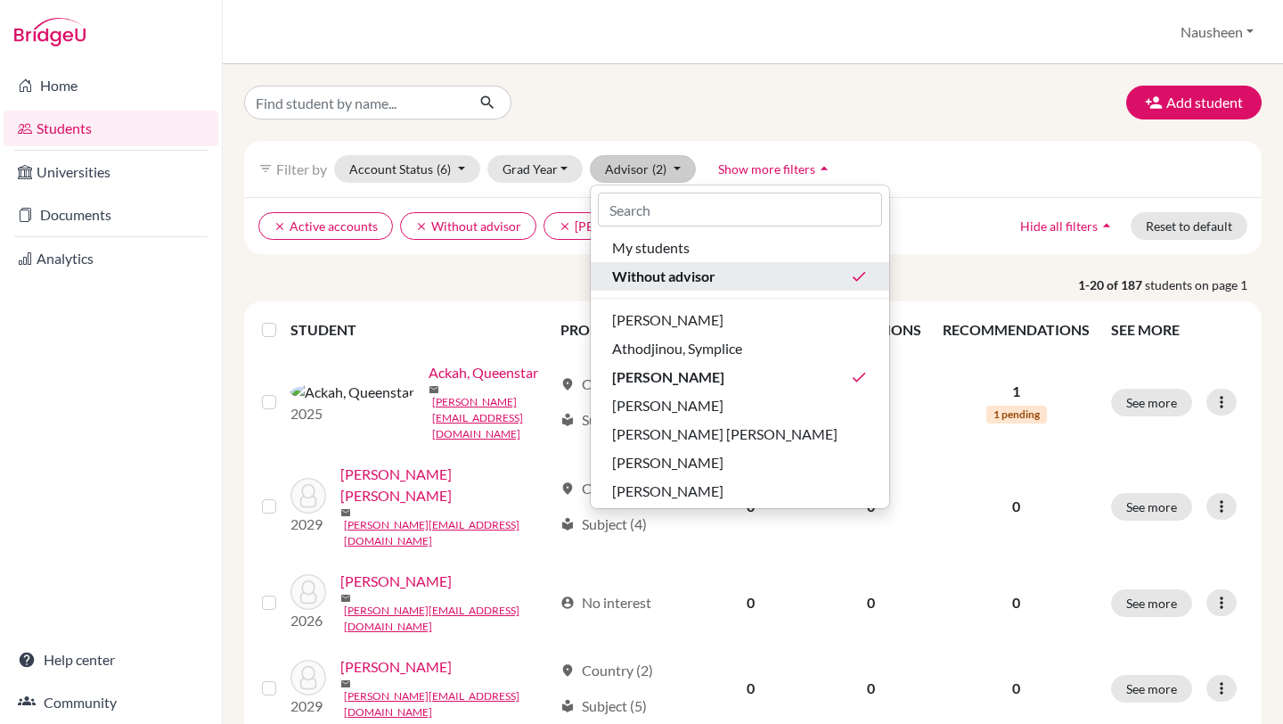
click at [744, 278] on div "Without advisor done" at bounding box center [740, 276] width 256 height 21
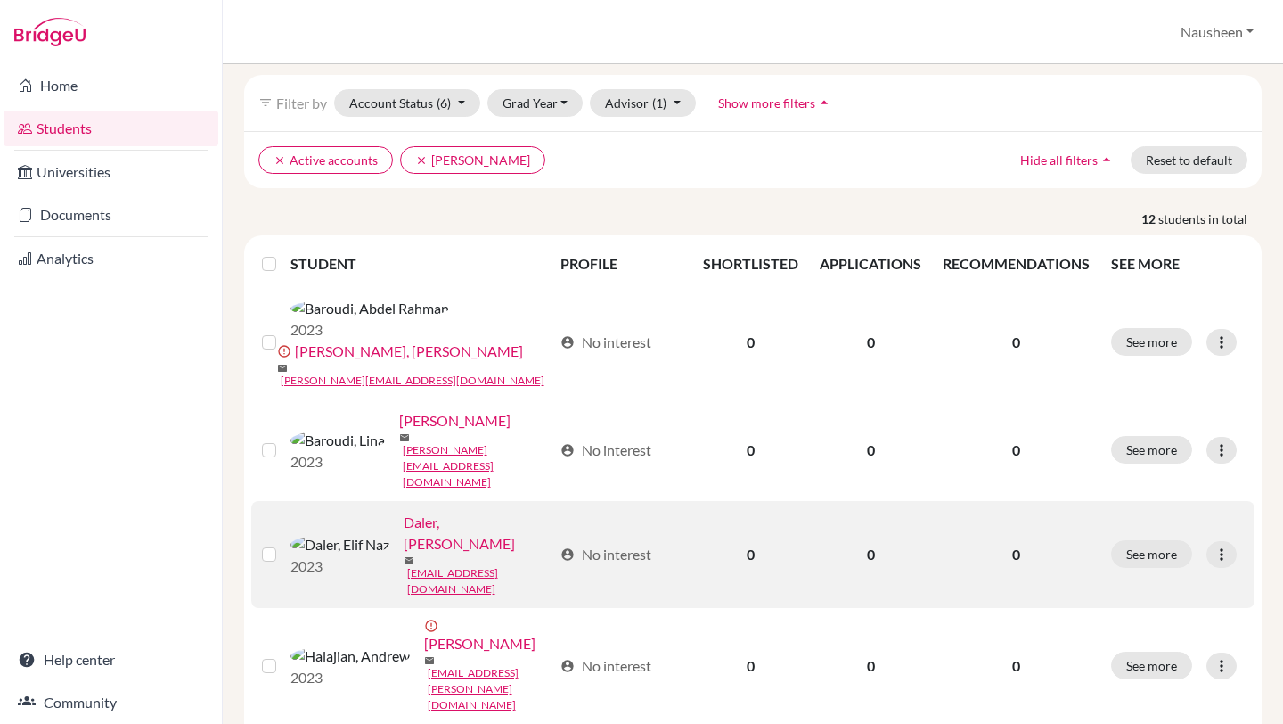
scroll to position [69, 0]
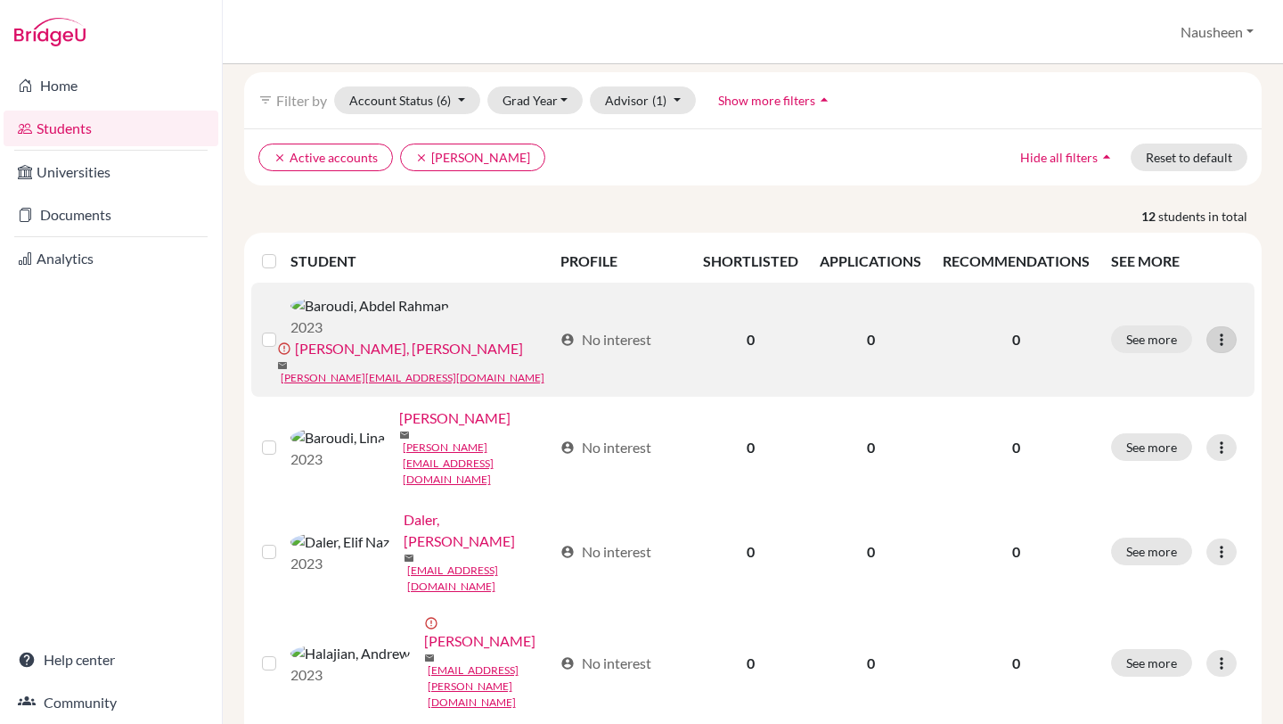
click at [1223, 331] on icon at bounding box center [1222, 340] width 18 height 18
click at [283, 329] on label at bounding box center [283, 329] width 0 height 0
click at [0, 0] on input "checkbox" at bounding box center [0, 0] width 0 height 0
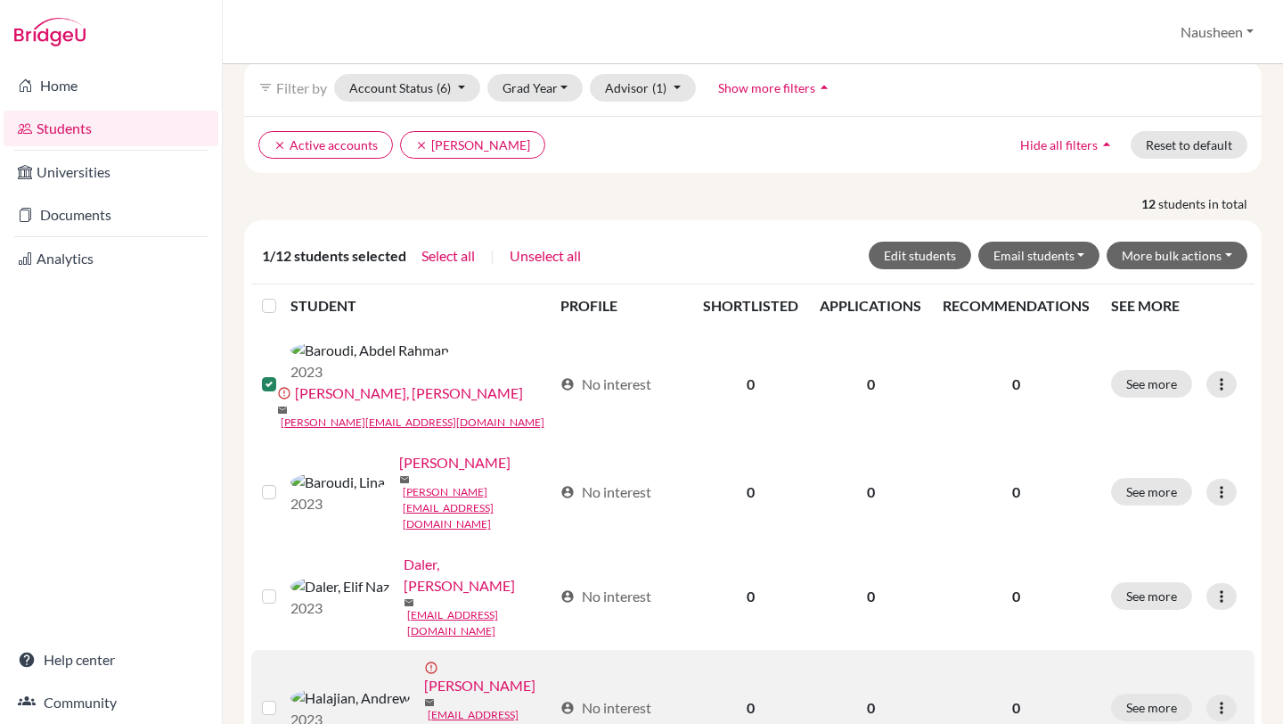
scroll to position [85, 0]
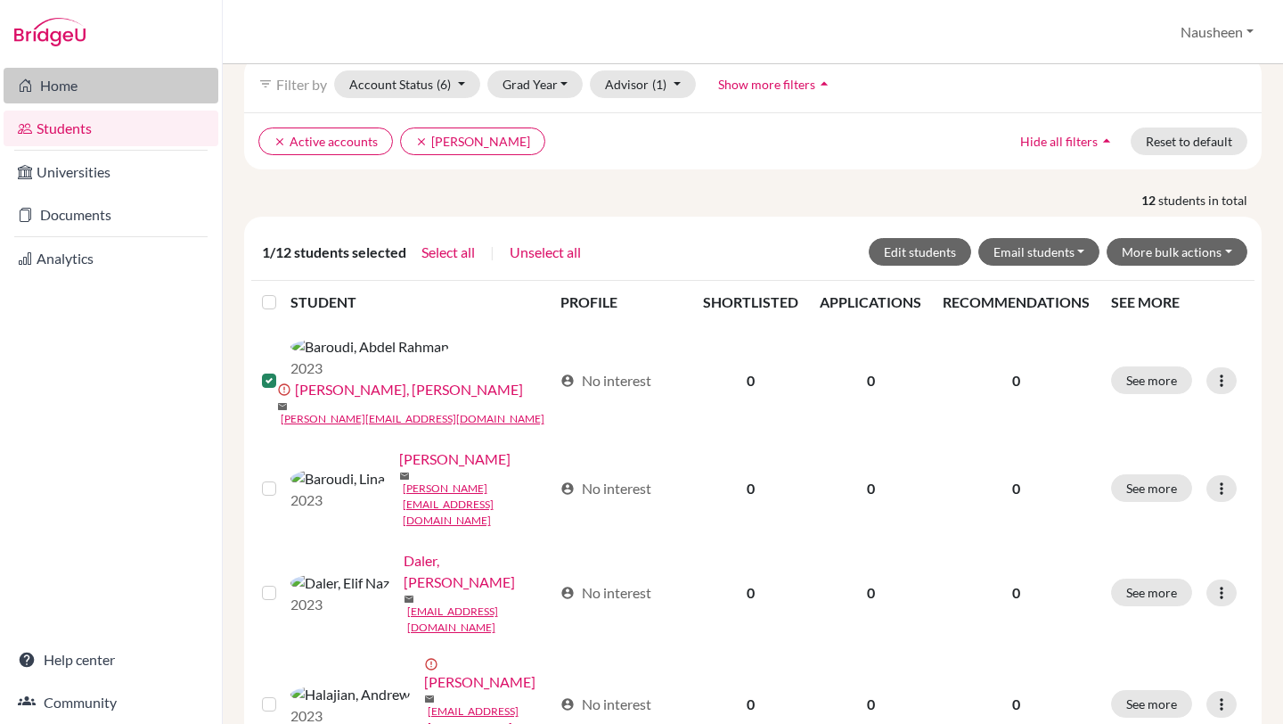
click at [83, 76] on link "Home" at bounding box center [111, 86] width 215 height 36
